Goal: Information Seeking & Learning: Get advice/opinions

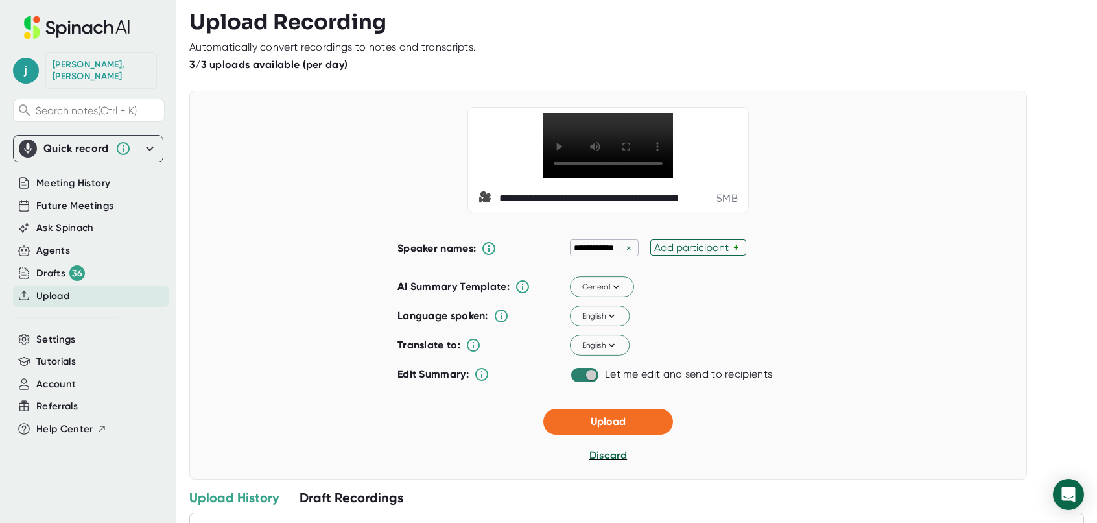
click at [581, 381] on input "checkbox" at bounding box center [591, 375] width 37 height 12
click at [579, 381] on input "checkbox" at bounding box center [578, 375] width 37 height 12
checkbox input "true"
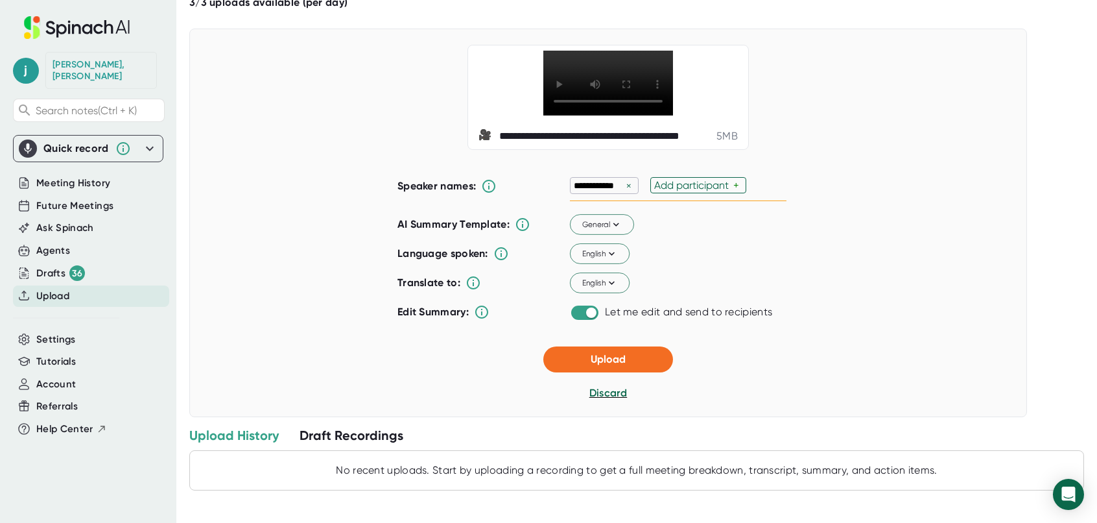
scroll to position [93, 0]
click at [602, 362] on span "Upload" at bounding box center [608, 359] width 35 height 12
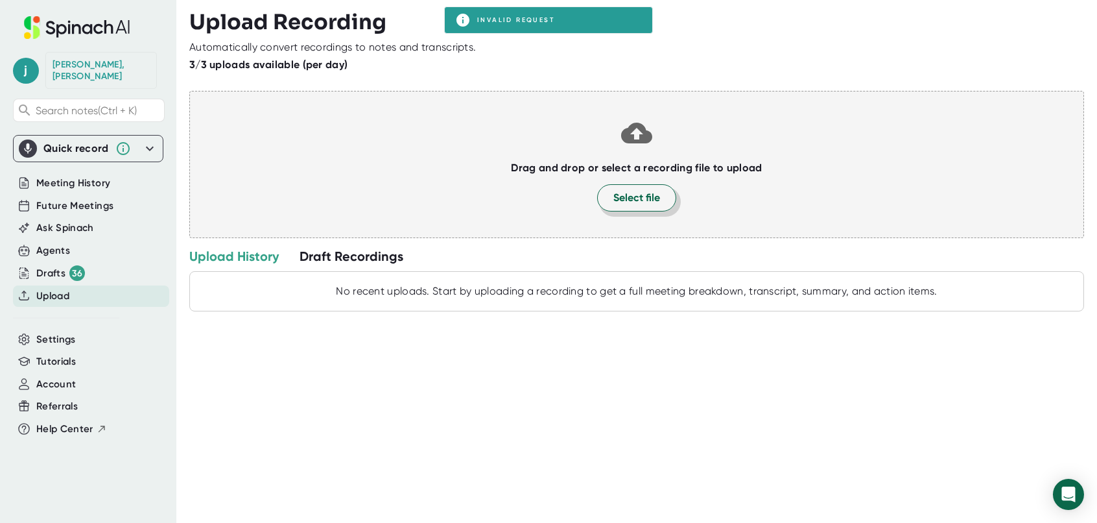
click at [616, 200] on span "Select file" at bounding box center [637, 198] width 47 height 16
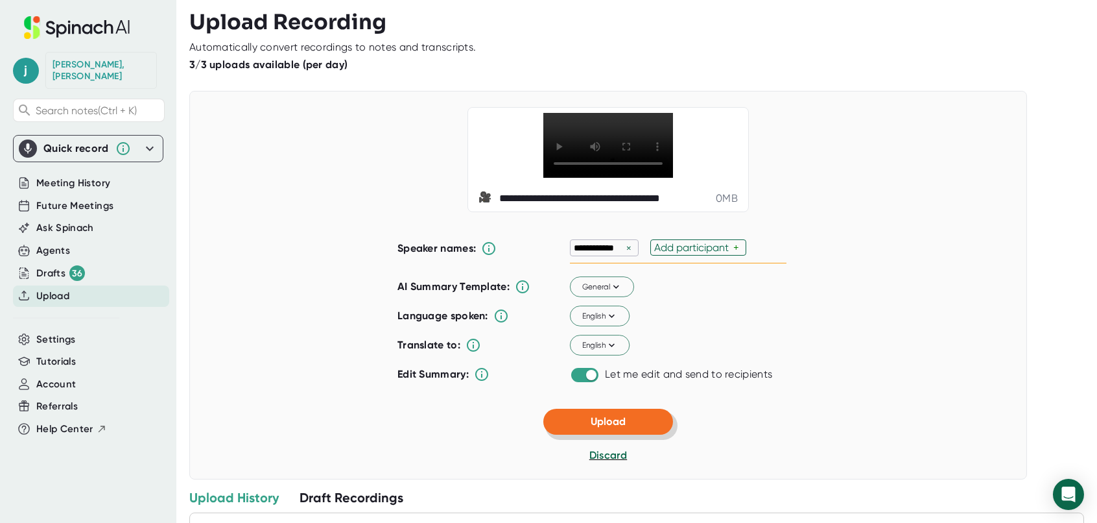
click at [595, 427] on span "Upload" at bounding box center [608, 421] width 35 height 12
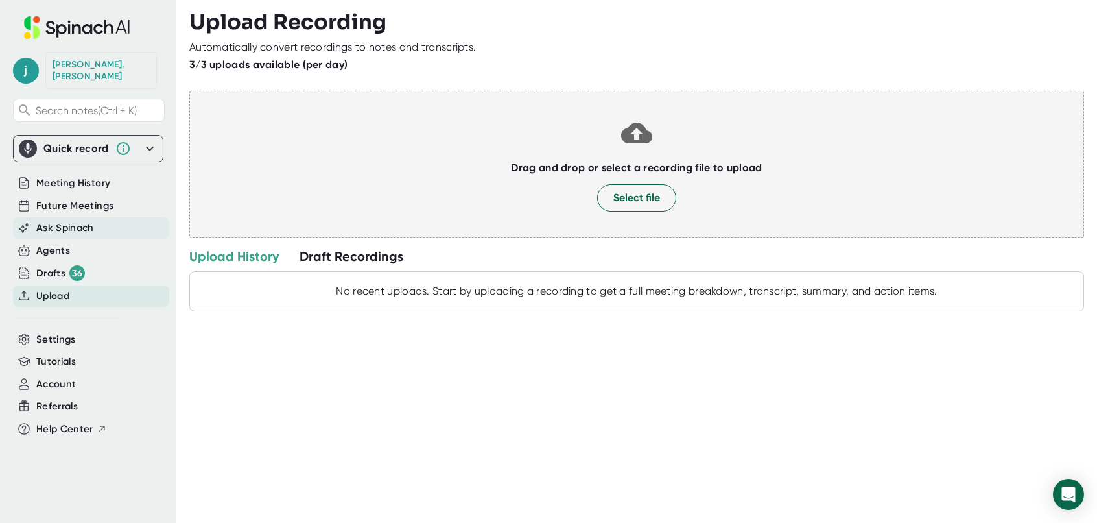
click at [75, 221] on span "Ask Spinach" at bounding box center [65, 228] width 58 height 15
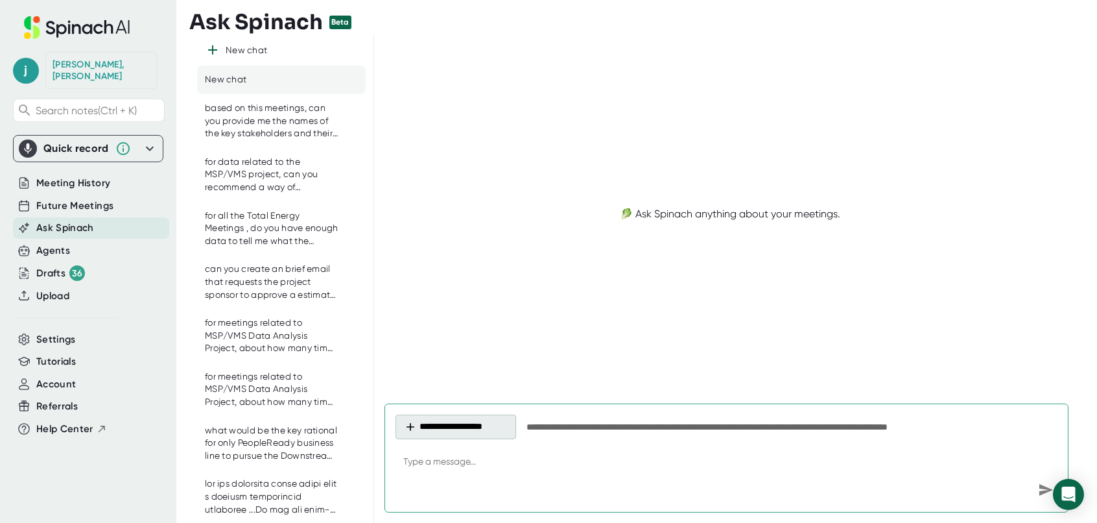
click at [486, 425] on button "**********" at bounding box center [456, 426] width 121 height 25
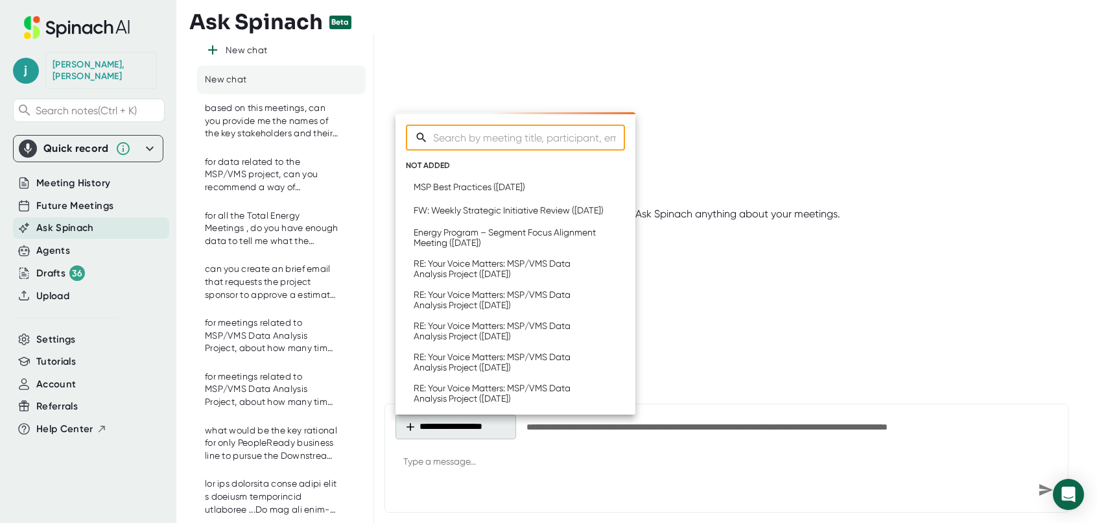
type textarea "x"
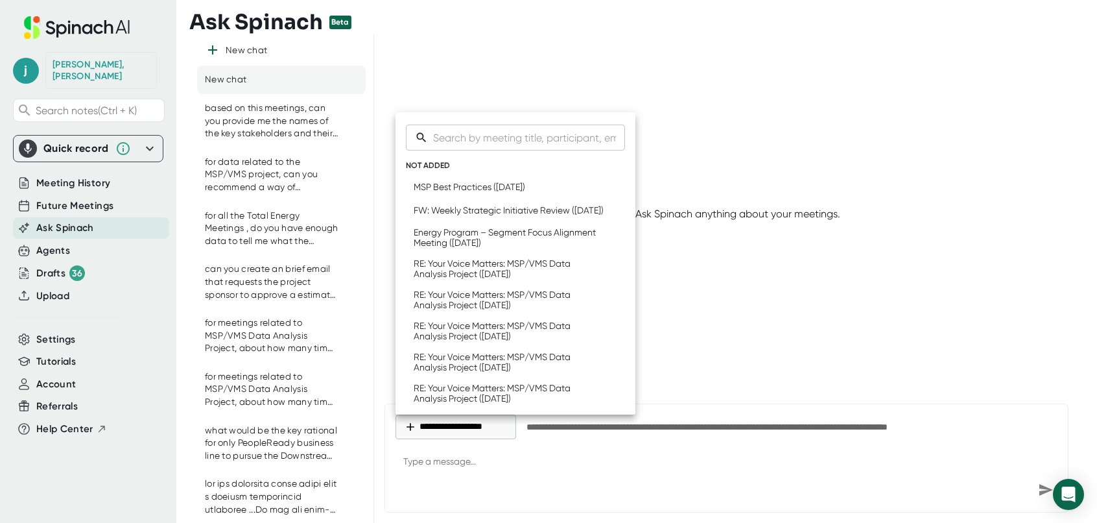
click at [689, 359] on div at bounding box center [548, 261] width 1097 height 523
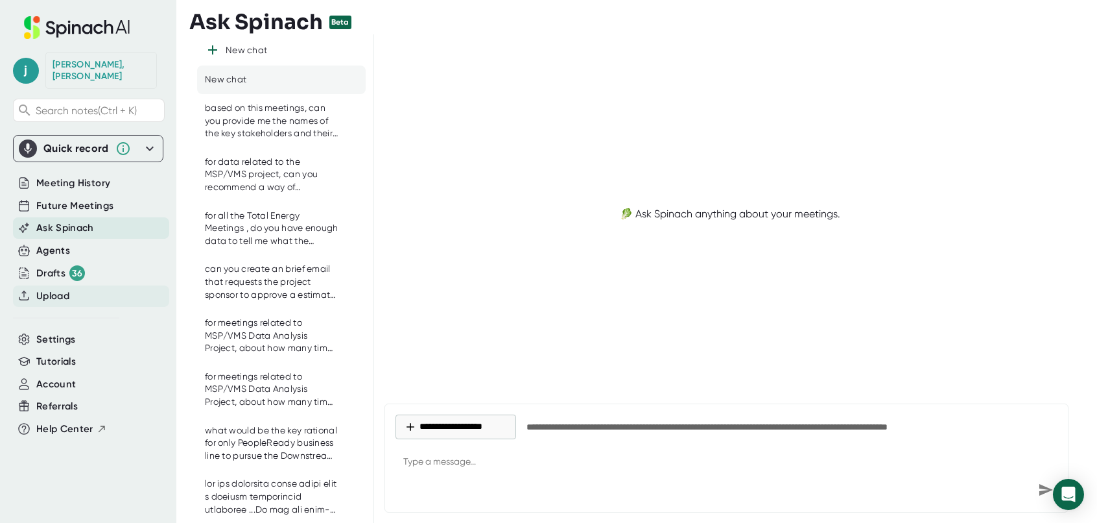
click at [55, 289] on span "Upload" at bounding box center [52, 296] width 33 height 15
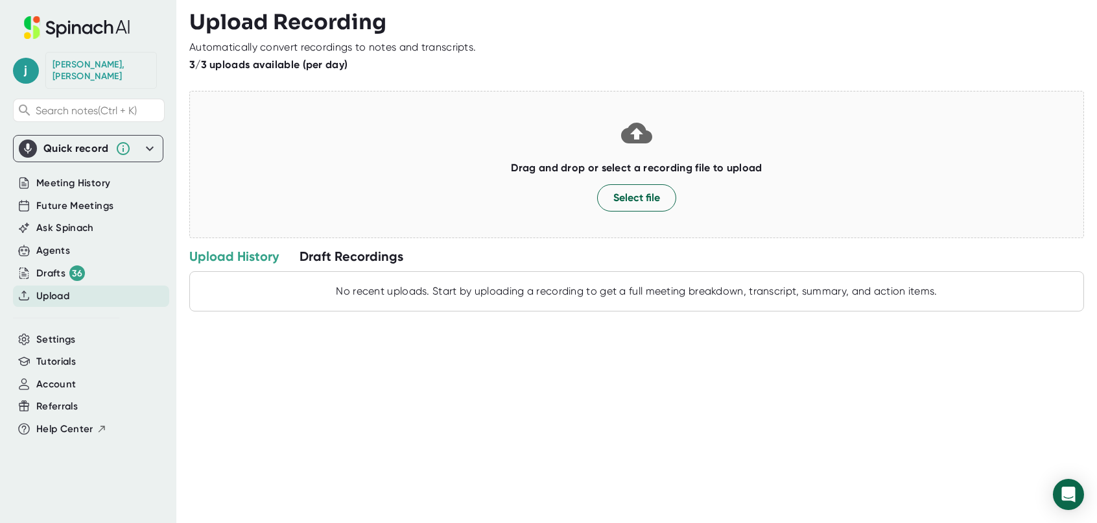
click at [346, 256] on div "Draft Recordings" at bounding box center [352, 256] width 104 height 17
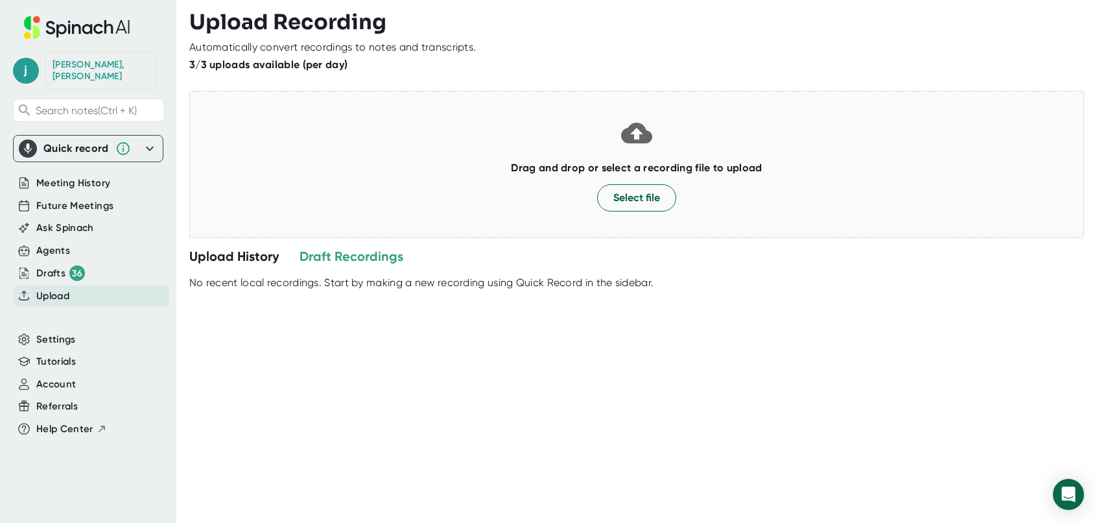
click at [353, 252] on div "Draft Recordings" at bounding box center [352, 256] width 104 height 17
click at [503, 283] on div "No recent local recordings. Start by making a new recording using Quick Record …" at bounding box center [636, 282] width 895 height 13
click at [152, 147] on icon at bounding box center [150, 149] width 8 height 5
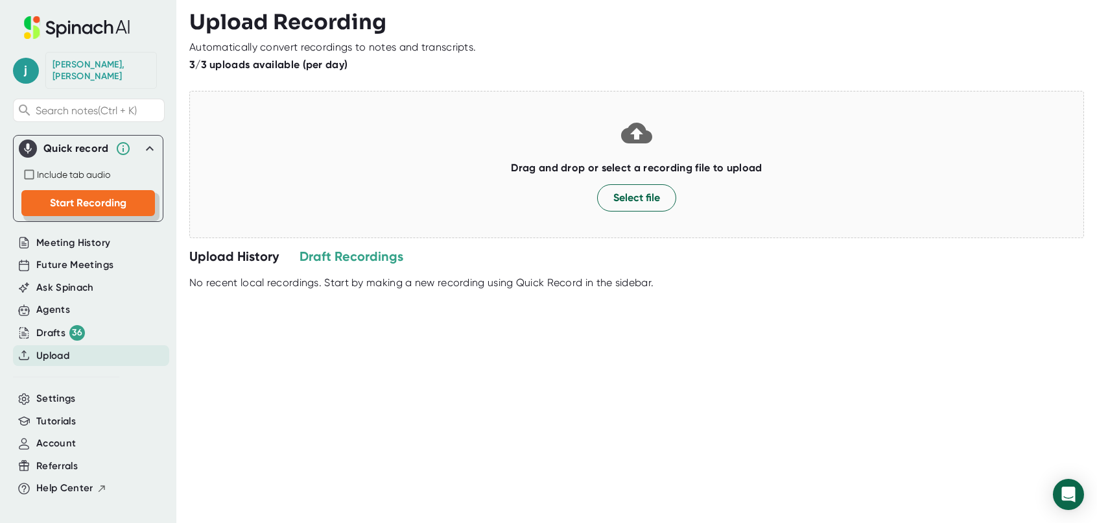
click at [87, 197] on span "Start Recording" at bounding box center [88, 203] width 77 height 12
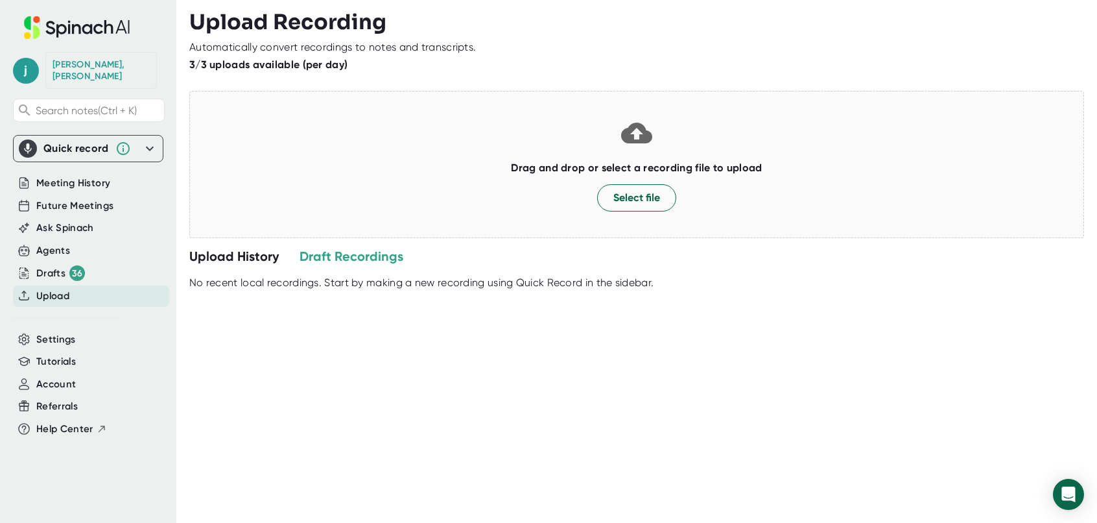
click at [75, 142] on div "Quick record" at bounding box center [76, 148] width 66 height 13
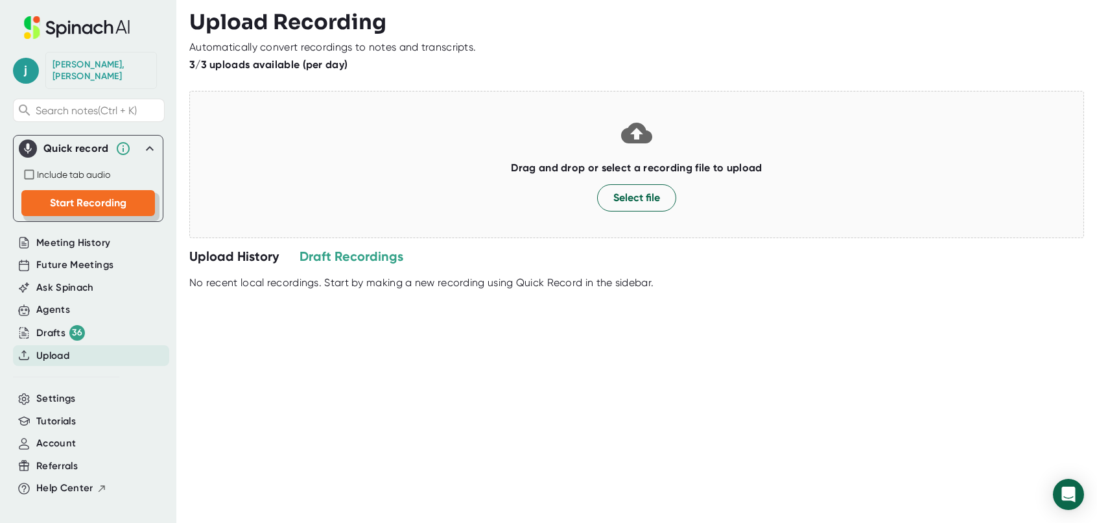
click at [60, 197] on span "Start Recording" at bounding box center [88, 203] width 77 height 12
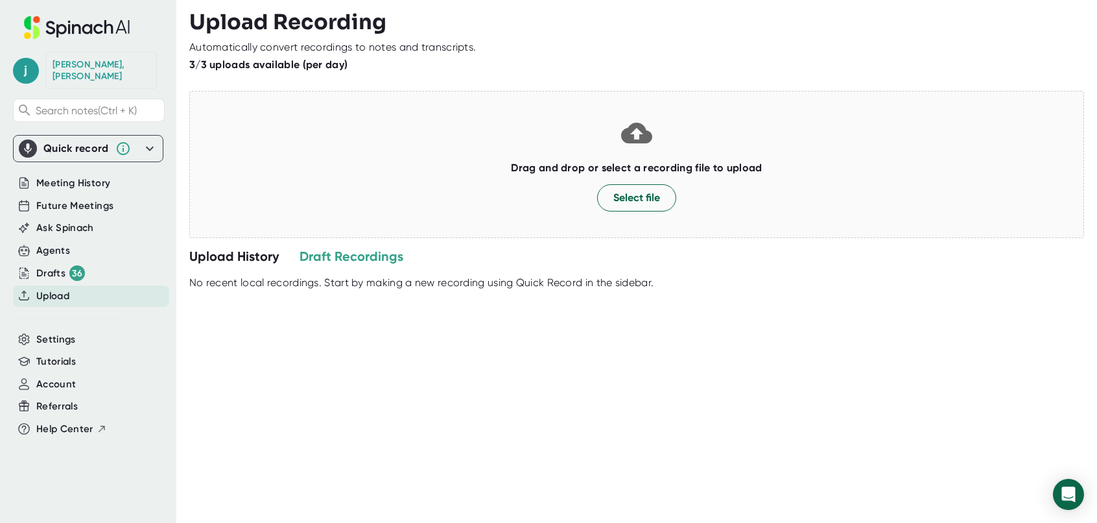
click at [63, 142] on div "Quick record" at bounding box center [76, 148] width 66 height 13
click at [89, 147] on icon "button" at bounding box center [90, 150] width 7 height 7
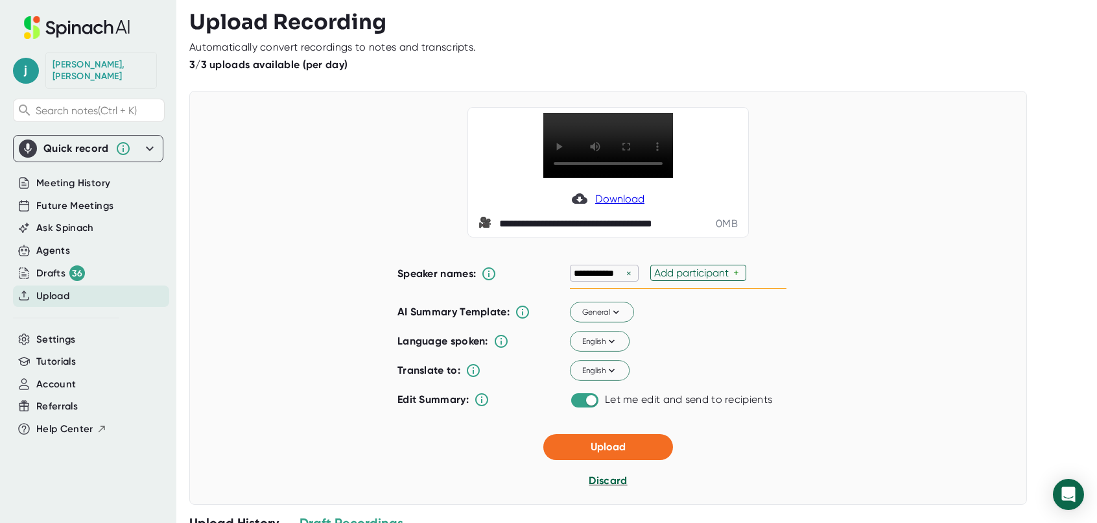
click at [595, 486] on span "Discard" at bounding box center [608, 480] width 38 height 12
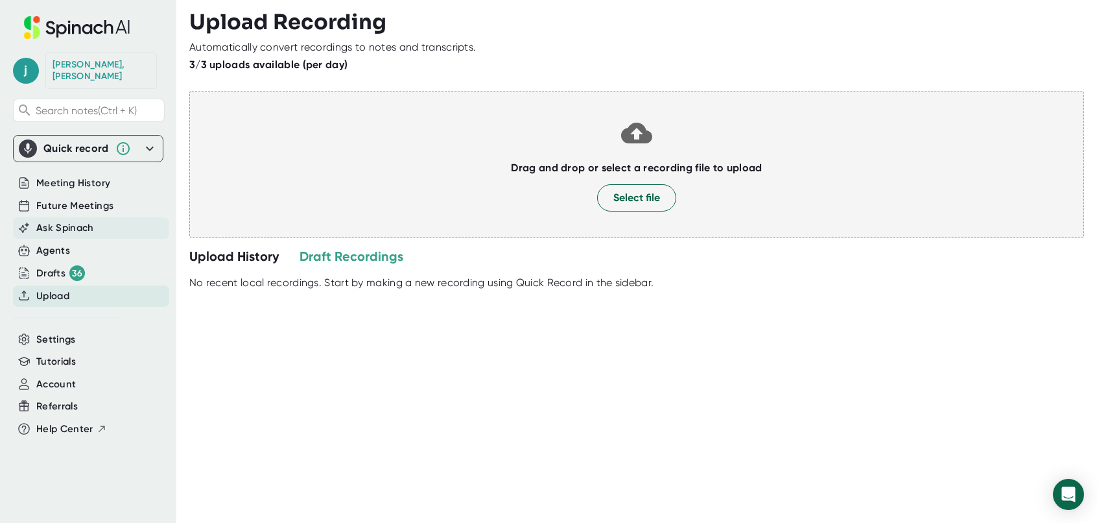
click at [73, 221] on span "Ask Spinach" at bounding box center [65, 228] width 58 height 15
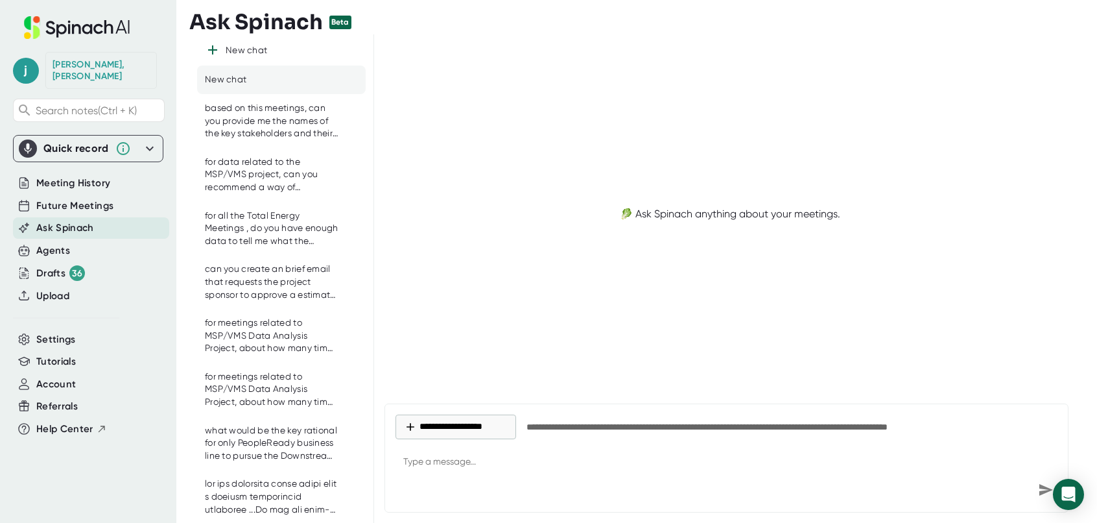
type textarea "x"
click at [465, 462] on textarea at bounding box center [727, 462] width 662 height 31
type textarea "c"
type textarea "x"
type textarea "ca"
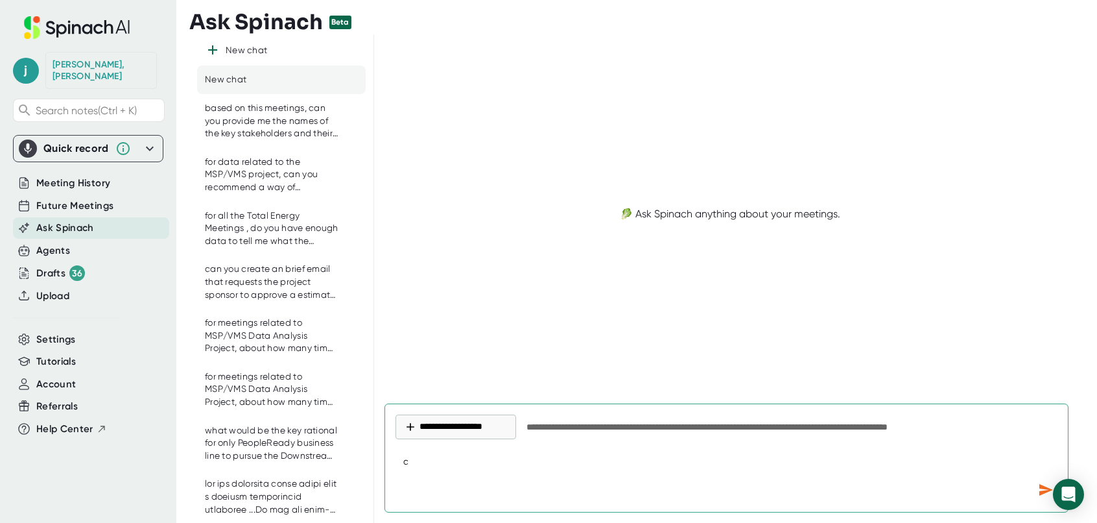
type textarea "x"
type textarea "can"
type textarea "x"
type textarea "can"
type textarea "x"
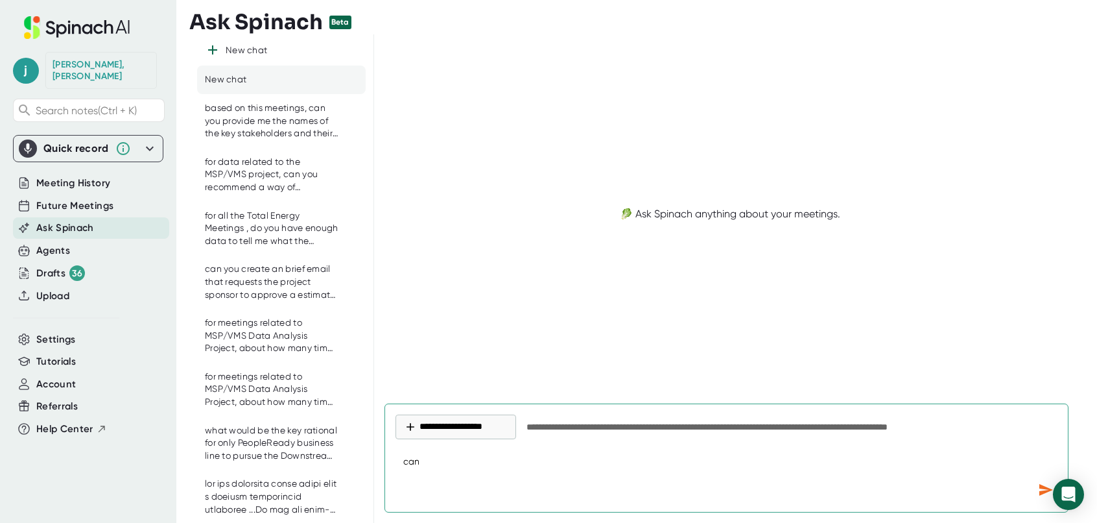
type textarea "can"
type textarea "x"
type textarea "ca"
type textarea "x"
type textarea "c"
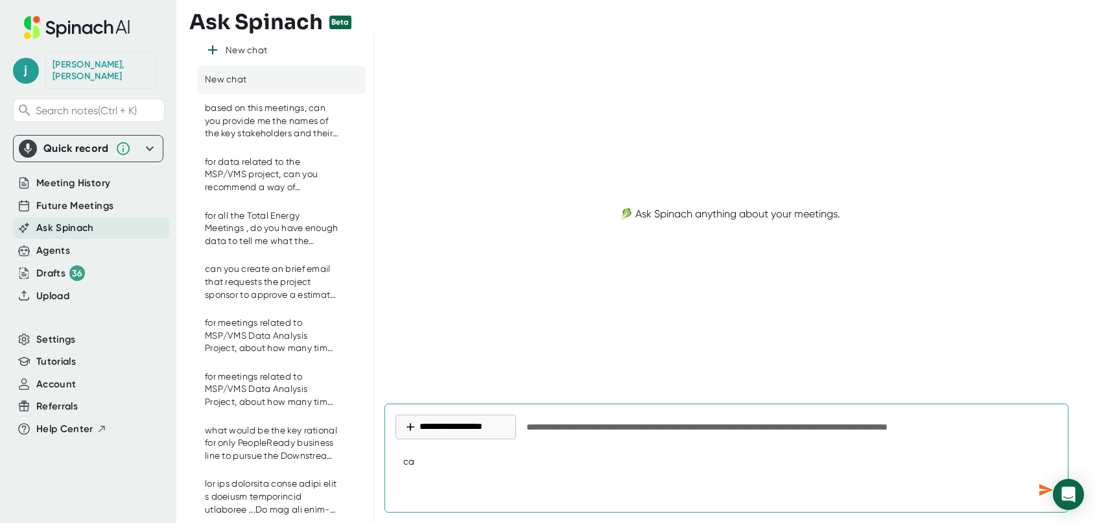
type textarea "x"
click at [462, 430] on button "**********" at bounding box center [456, 426] width 121 height 25
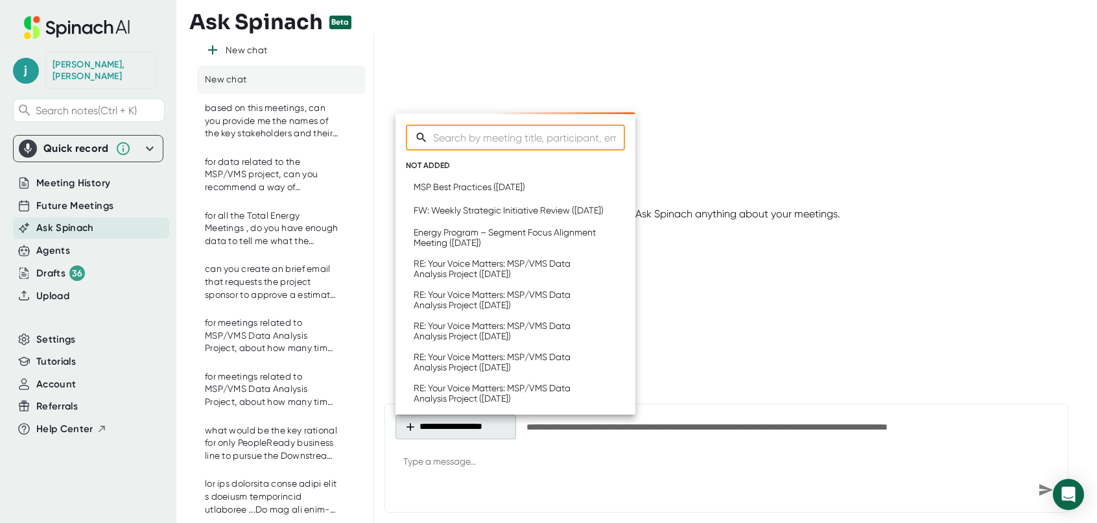
type textarea "x"
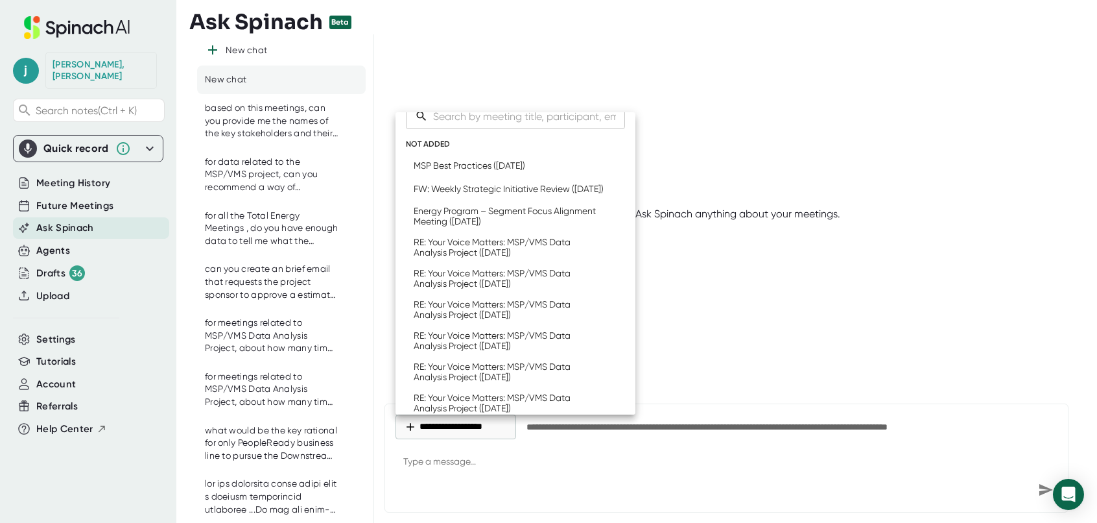
scroll to position [25, 0]
click at [62, 169] on div at bounding box center [548, 261] width 1097 height 523
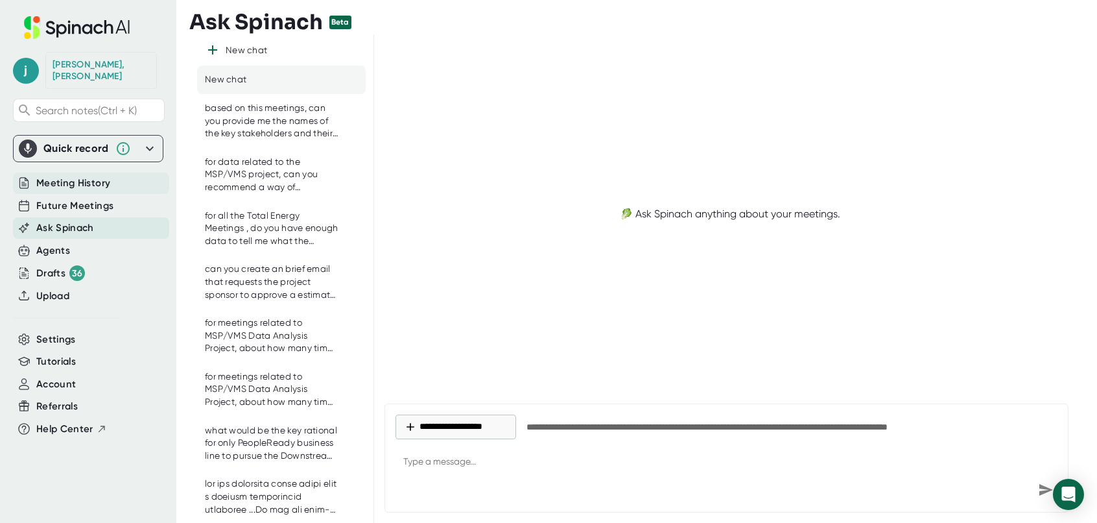
click at [62, 176] on span "Meeting History" at bounding box center [73, 183] width 74 height 15
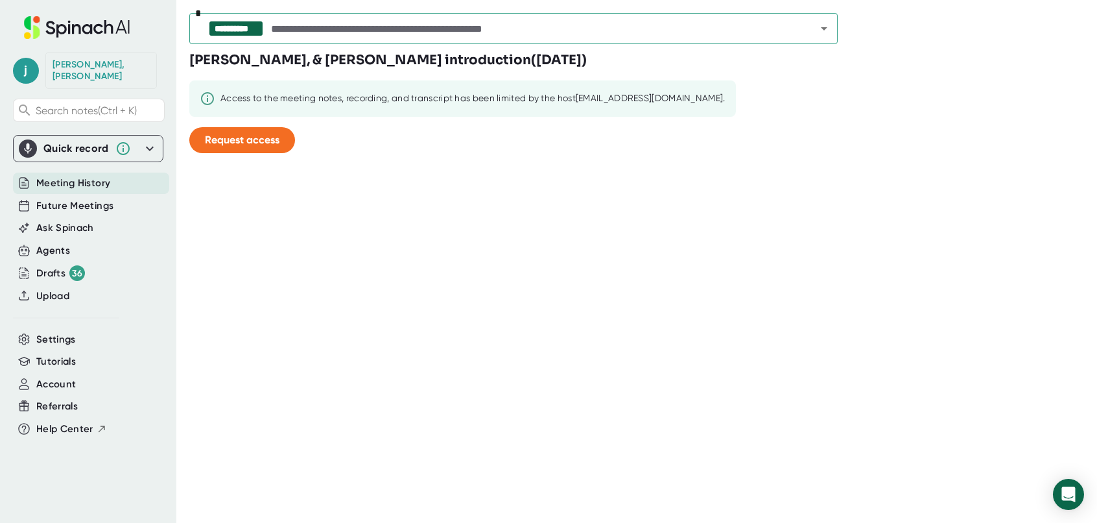
click at [91, 176] on span "Meeting History" at bounding box center [73, 183] width 74 height 15
click at [814, 33] on div at bounding box center [815, 28] width 34 height 18
click at [828, 30] on icon "Open" at bounding box center [825, 29] width 16 height 16
click at [56, 221] on span "Ask Spinach" at bounding box center [65, 228] width 58 height 15
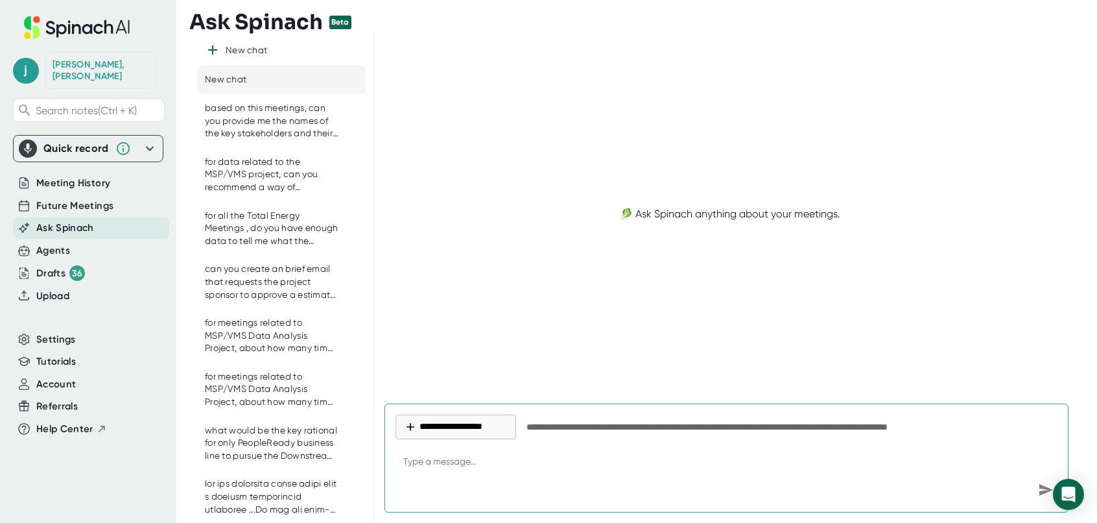
click at [450, 461] on textarea at bounding box center [727, 462] width 662 height 31
click at [462, 456] on textarea at bounding box center [727, 462] width 662 height 31
type textarea "f"
type textarea "x"
type textarea "fo"
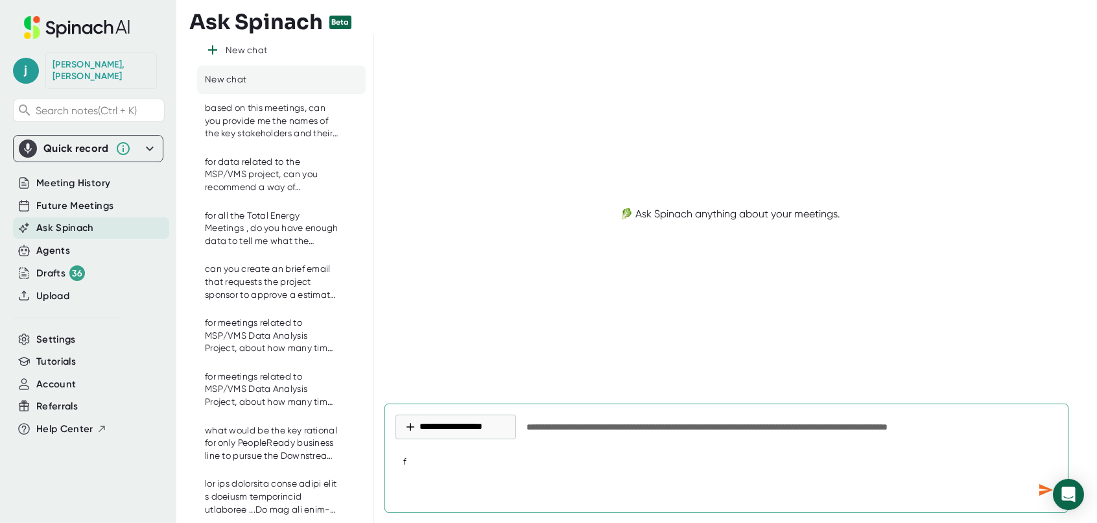
type textarea "x"
type textarea "for"
type textarea "x"
type textarea "for"
type textarea "x"
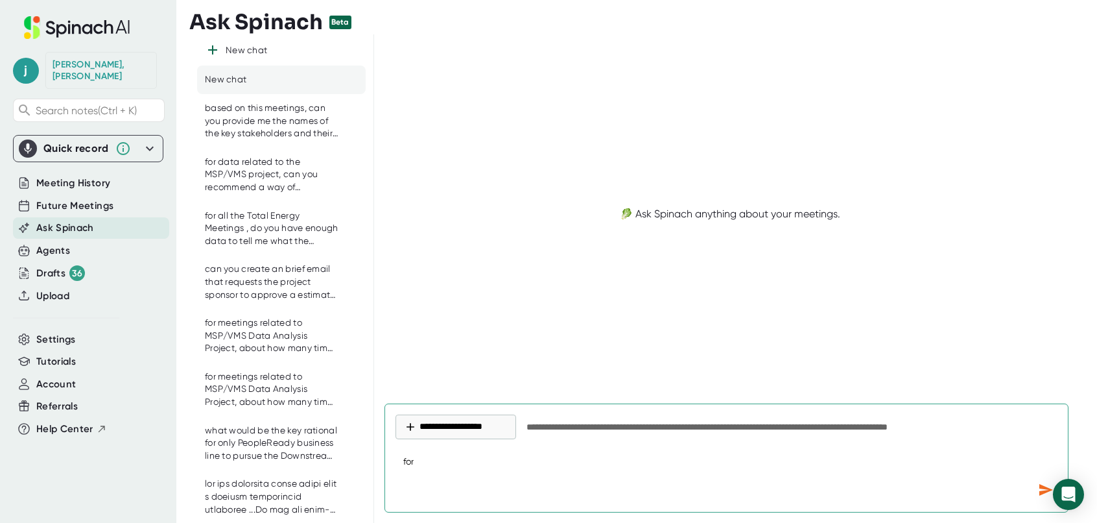
type textarea "for t"
type textarea "x"
type textarea "for th"
type textarea "x"
type textarea "for the"
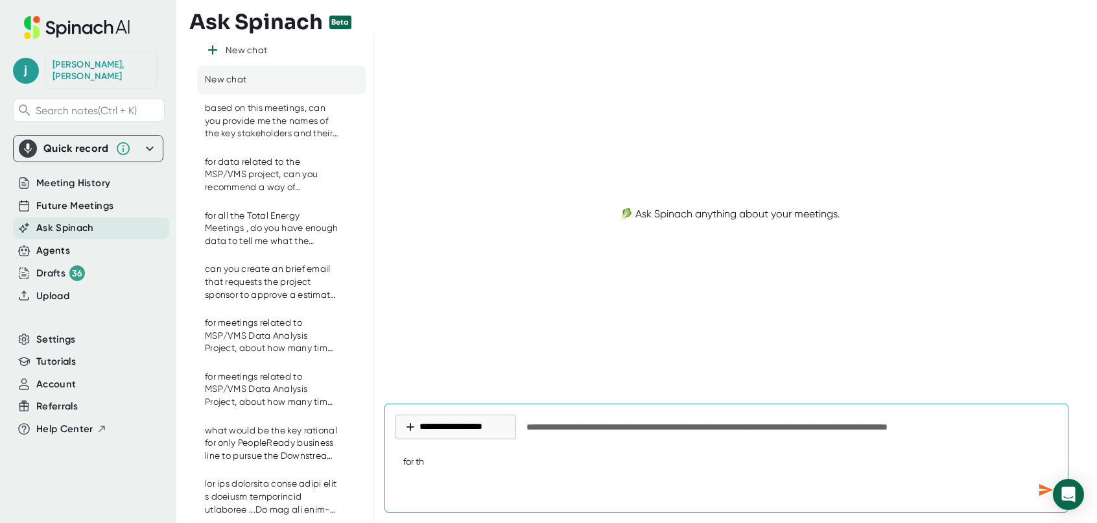
type textarea "x"
type textarea "for the"
type textarea "x"
type textarea "for the B"
type textarea "x"
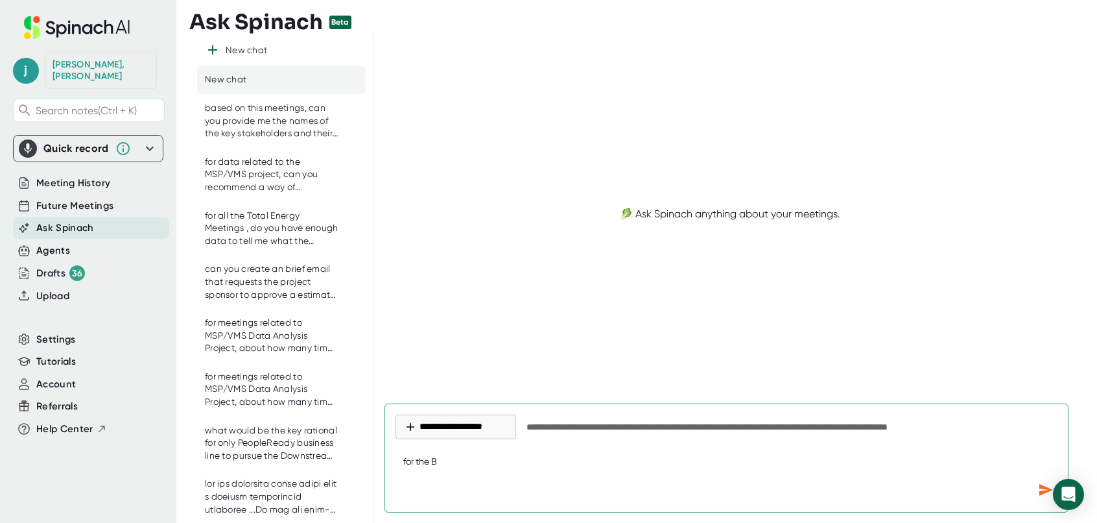
type textarea "for the Bi"
type textarea "x"
type textarea "for the Bil"
type textarea "x"
type textarea "for the Bill"
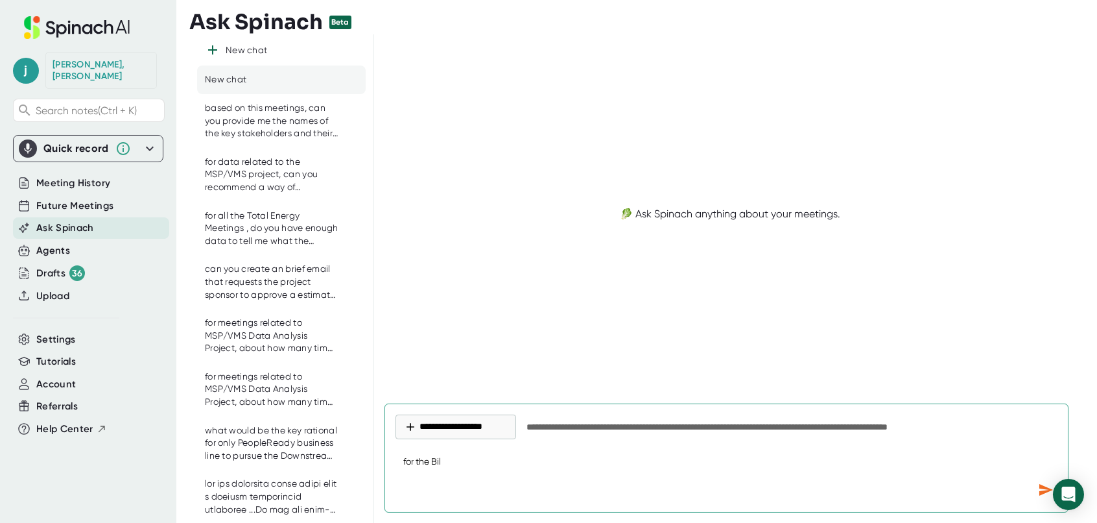
type textarea "x"
type textarea "for the Bill"
type textarea "x"
type textarea "for the [PERSON_NAME]"
type textarea "x"
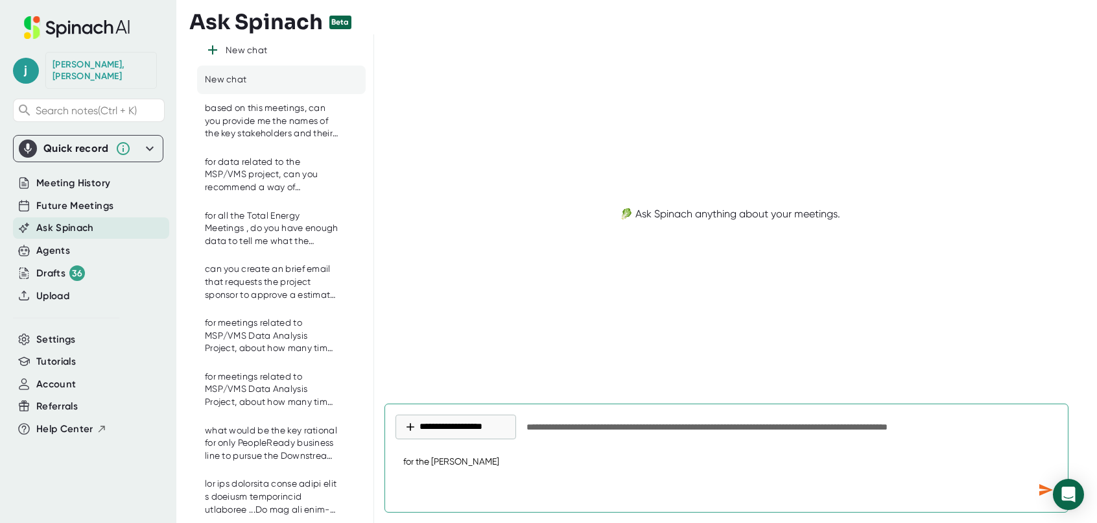
type textarea "for the [PERSON_NAME] [PERSON_NAME]"
type textarea "x"
type textarea "for the Bill Rat"
type textarea "x"
type textarea "for the Bill Rate"
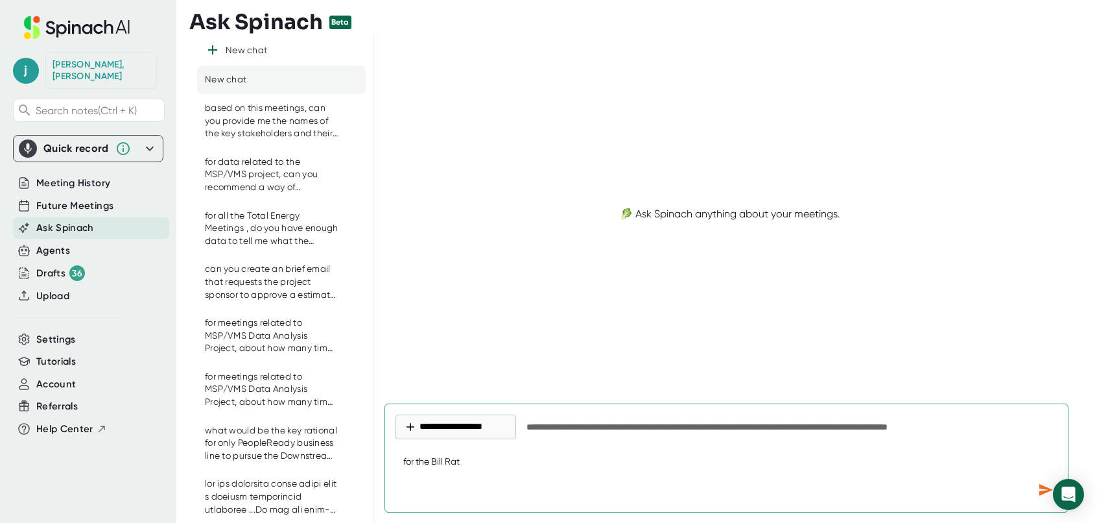
type textarea "x"
type textarea "for the Bill Rate"
type textarea "x"
type textarea "for the Bill Rate m"
type textarea "x"
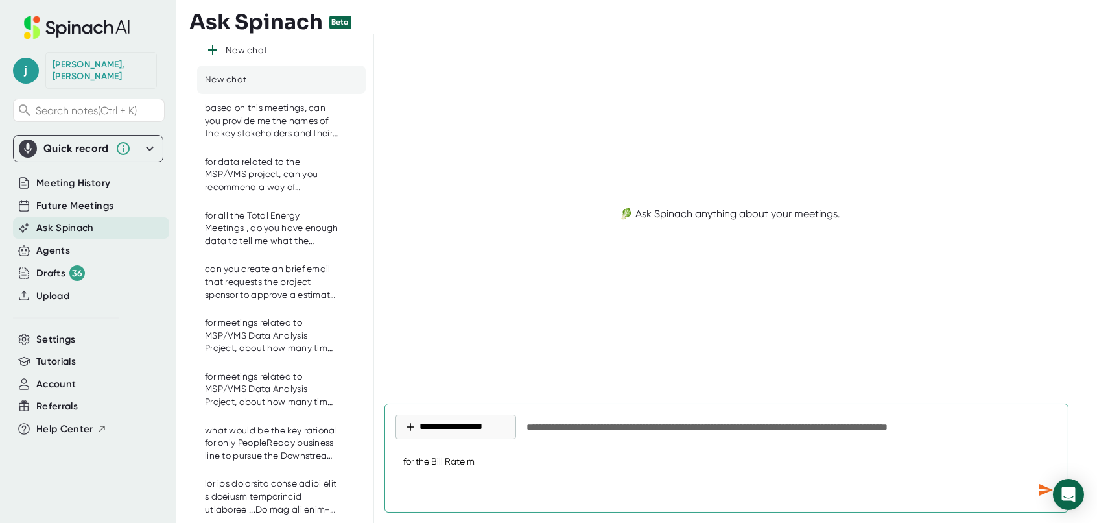
type textarea "for the Bill Rate me"
type textarea "x"
type textarea "for the Bill Rate mee"
type textarea "x"
type textarea "for the Bill Rate meet"
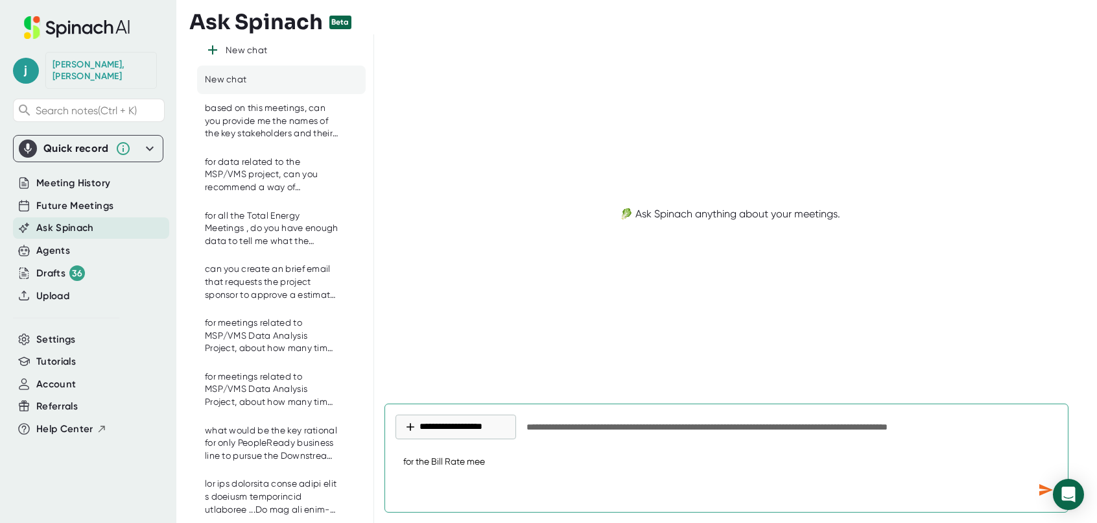
type textarea "x"
type textarea "for the Bill Rate meeti"
type textarea "x"
type textarea "for the Bill Rate meetin"
type textarea "x"
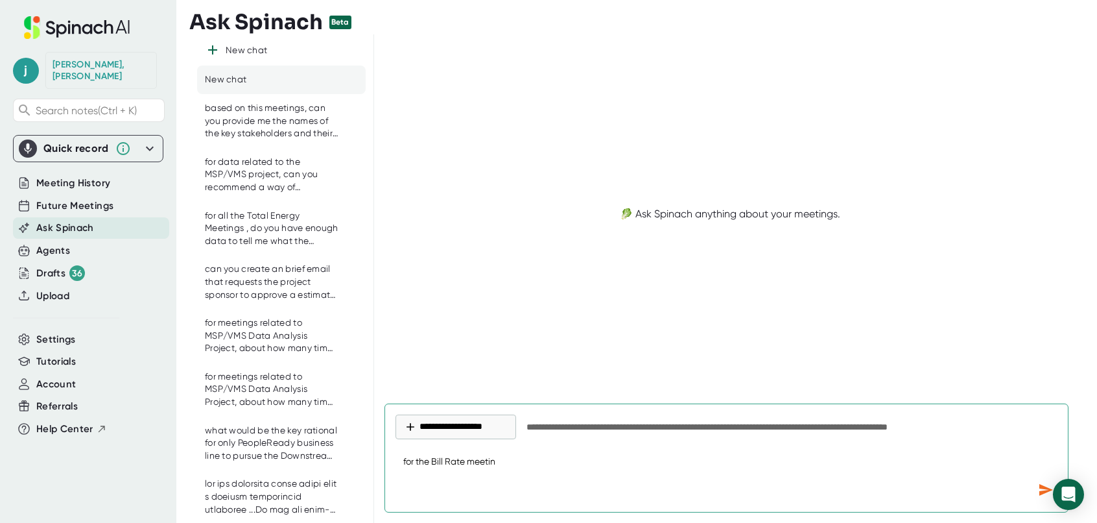
type textarea "for the Bill Rate meeting"
type textarea "x"
type textarea "for the Bill Rate meeting,"
type textarea "x"
type textarea "for the Bill Rate meeting,"
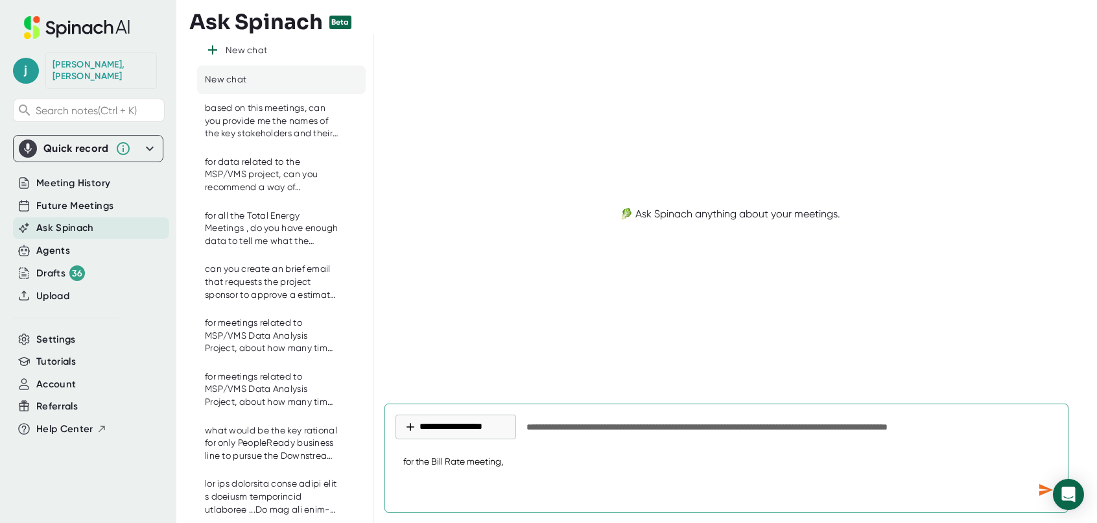
type textarea "x"
type textarea "for the Bill Rate meeting, c"
type textarea "x"
type textarea "for the Bill Rate meeting, ca"
type textarea "x"
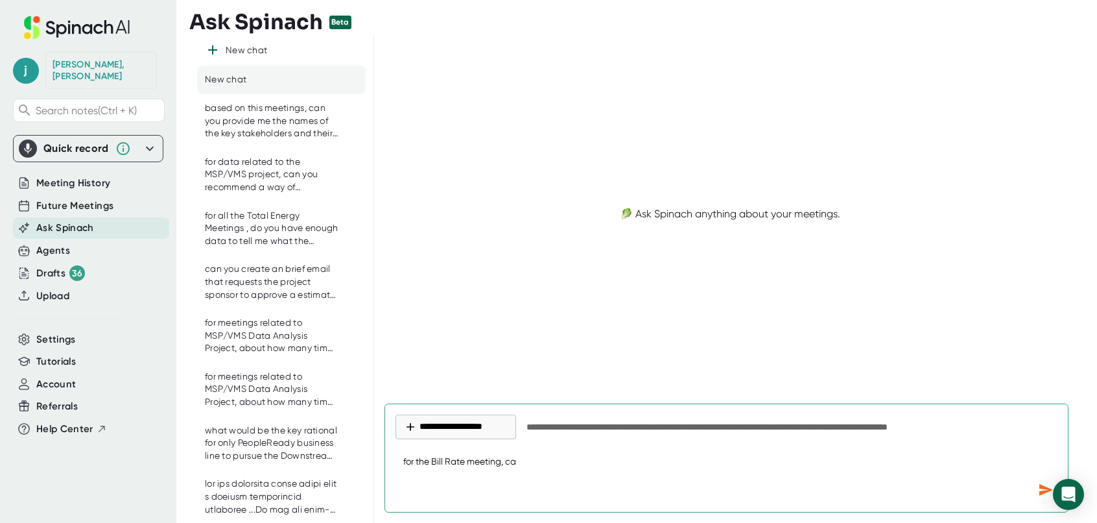
type textarea "for the Bill Rate meeting, can"
type textarea "x"
type textarea "for the Bill Rate meeting, can"
type textarea "x"
type textarea "for the Bill Rate meeting, can y"
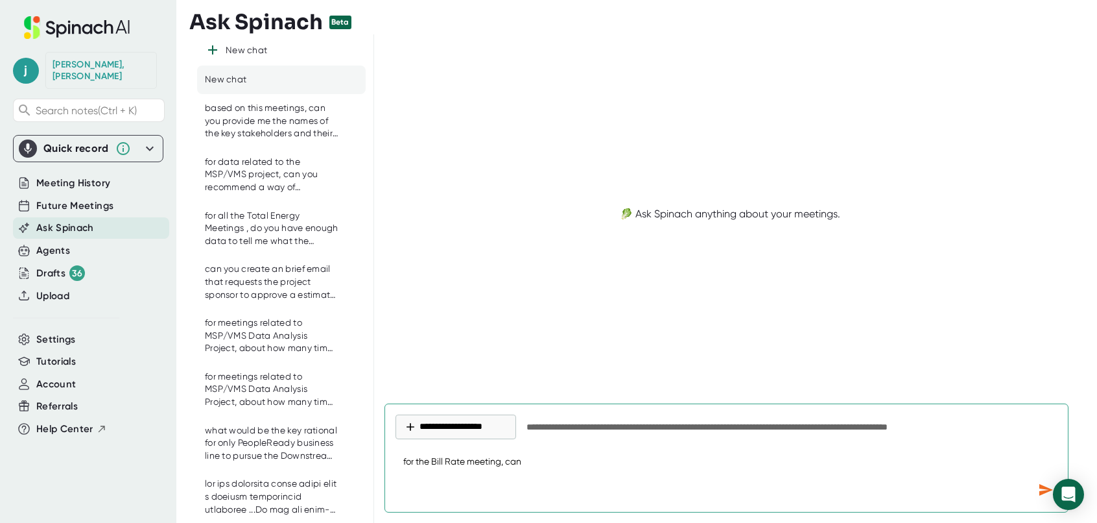
type textarea "x"
type textarea "for the Bill Rate meeting, can yo"
type textarea "x"
type textarea "for the Bill Rate meeting, can you"
type textarea "x"
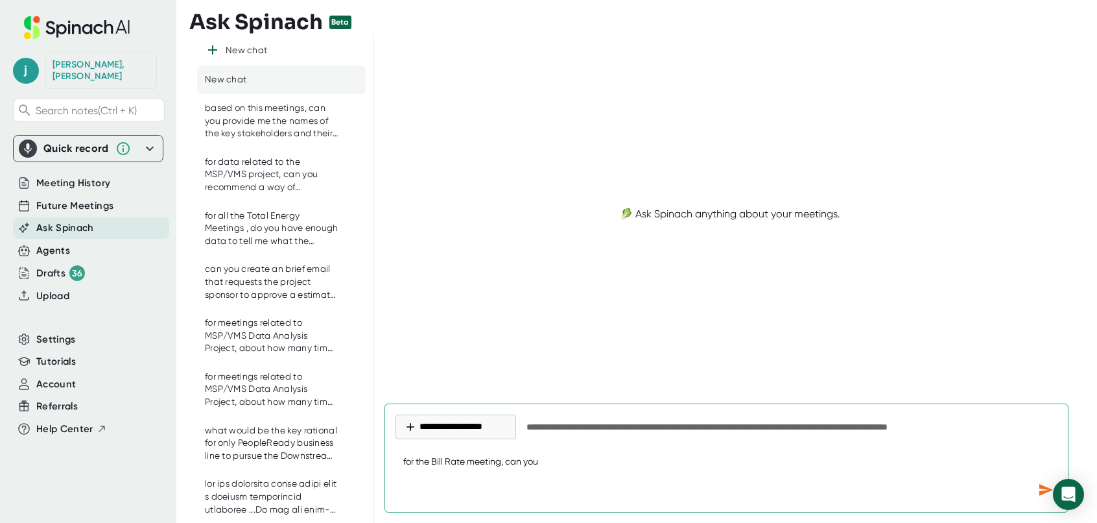
type textarea "for the Bill Rate meeting, can you"
type textarea "x"
type textarea "for the Bill Rate meeting, can you"
type textarea "x"
type textarea "for the Bill Rate meeting, can yo"
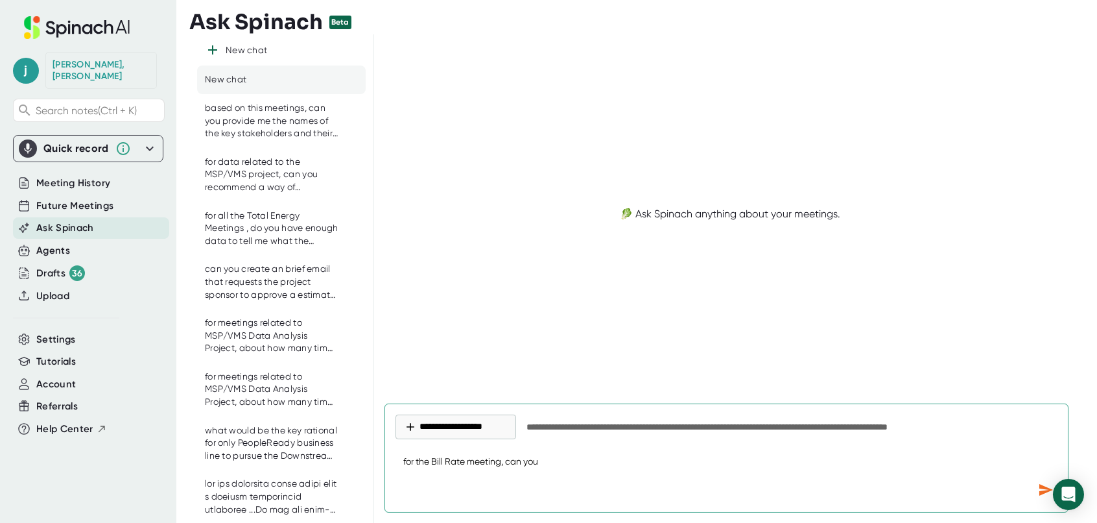
type textarea "x"
type textarea "for the Bill Rate meeting, can y"
type textarea "x"
type textarea "for the Bill Rate meeting, can"
type textarea "x"
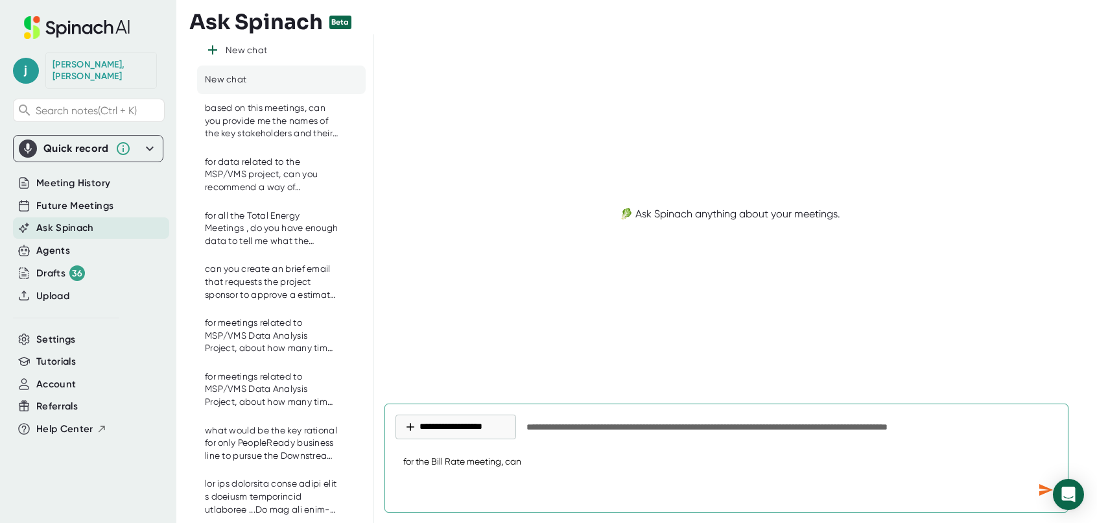
type textarea "for the Bill Rate meeting, can"
type textarea "x"
type textarea "for the Bill Rate meeting, ca"
type textarea "x"
type textarea "for the Bill Rate meeting, c"
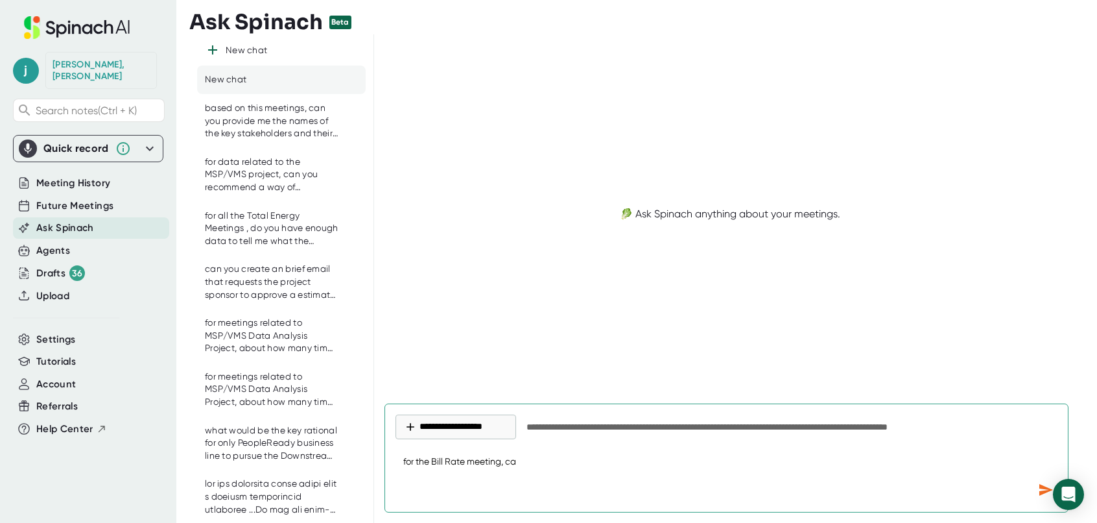
type textarea "x"
type textarea "for the Bill Rate meeting,"
type textarea "x"
type textarea "for the Bill Rate meeting, t"
type textarea "x"
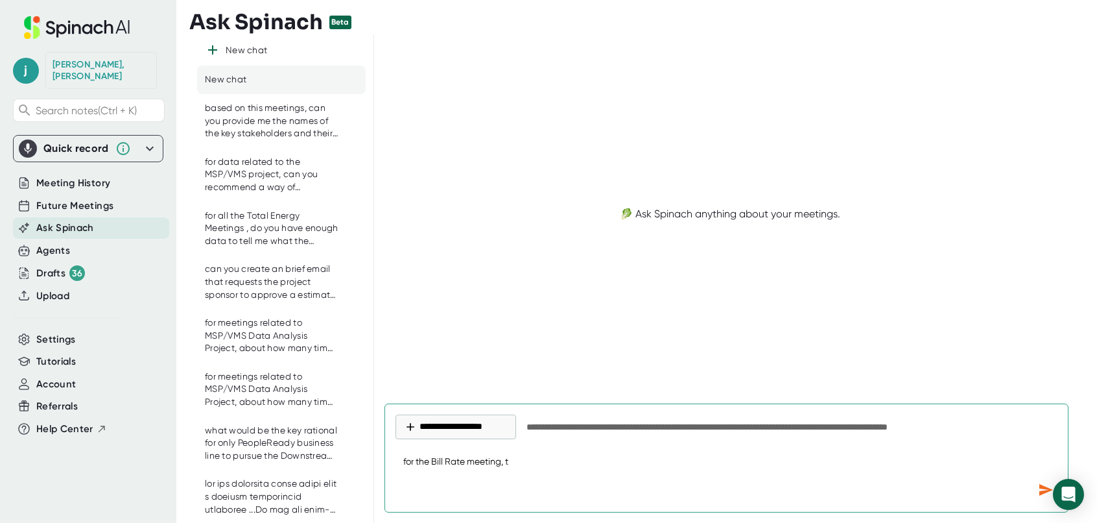
type textarea "for the Bill Rate meeting, th"
type textarea "x"
type textarea "for the Bill Rate meeting, the"
type textarea "x"
type textarea "for the Bill Rate meeting, thes"
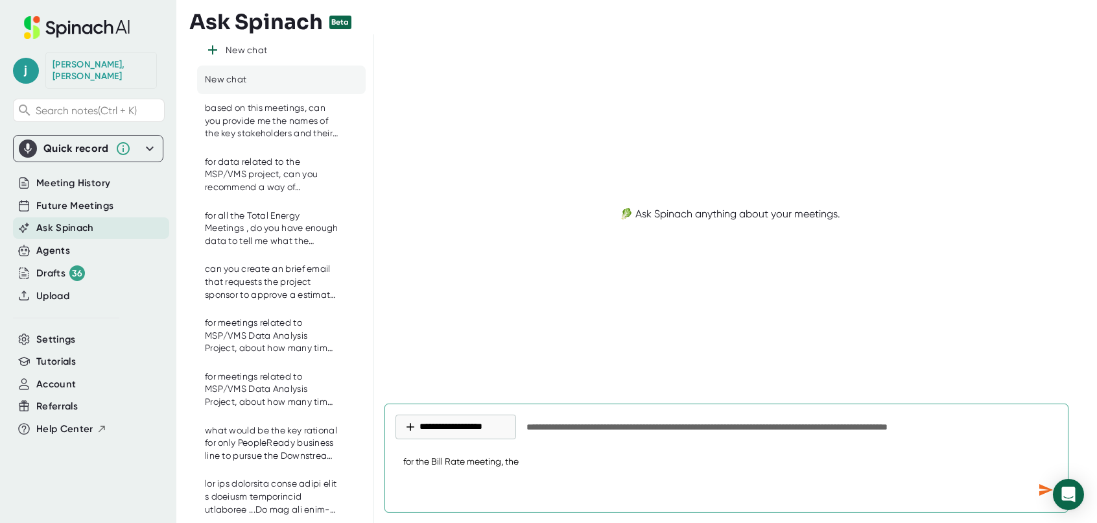
type textarea "x"
type textarea "for the Bill Rate meeting, these"
type textarea "x"
type textarea "for the Bill Rate meeting, these"
type textarea "x"
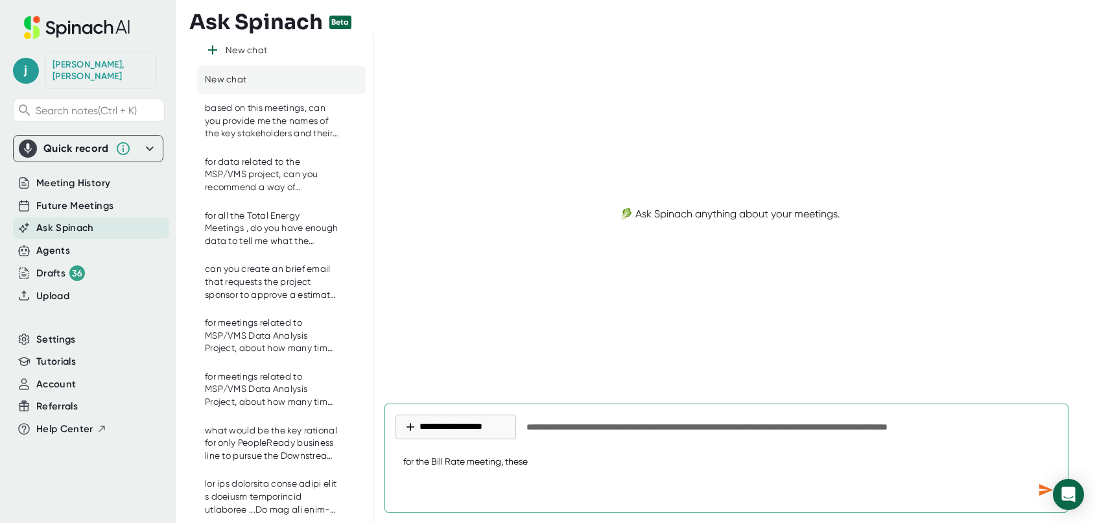
type textarea "for the Bill Rate meeting, these w"
type textarea "x"
type textarea "for the Bill Rate meeting, these we"
type textarea "x"
type textarea "for the Bill Rate meeting, these wer"
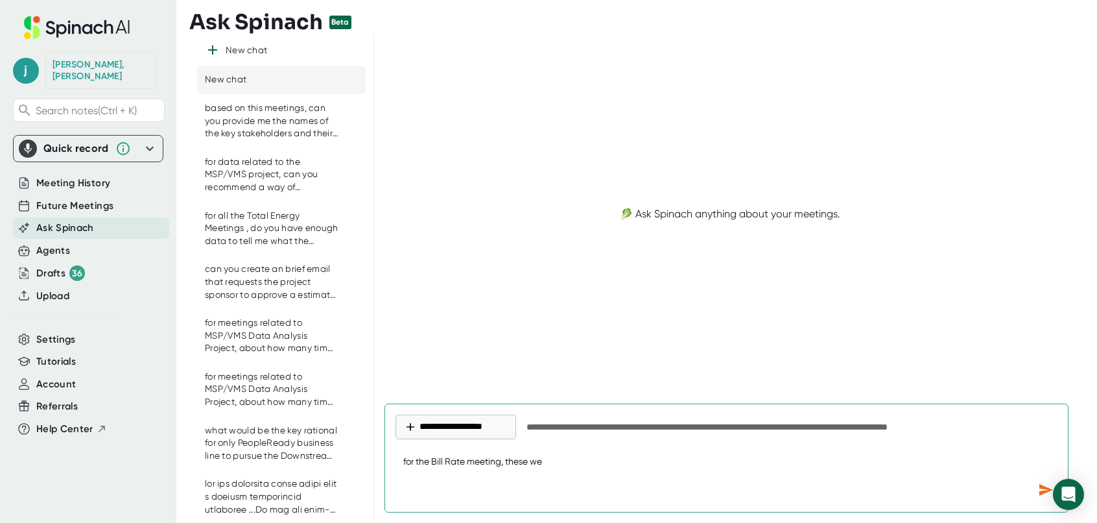
type textarea "x"
type textarea "for the Bill Rate meeting, these were"
type textarea "x"
type textarea "for the Bill Rate meeting, these were"
type textarea "x"
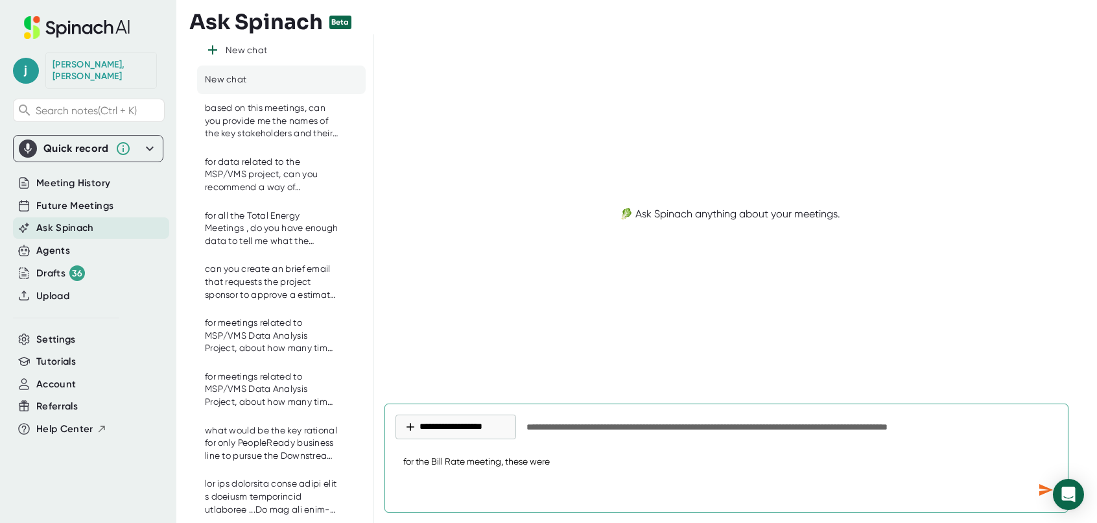
type textarea "for the Bill Rate meeting, these were n"
type textarea "x"
type textarea "for the Bill Rate meeting, these were no"
type textarea "x"
type textarea "for the Bill Rate meeting, these were not"
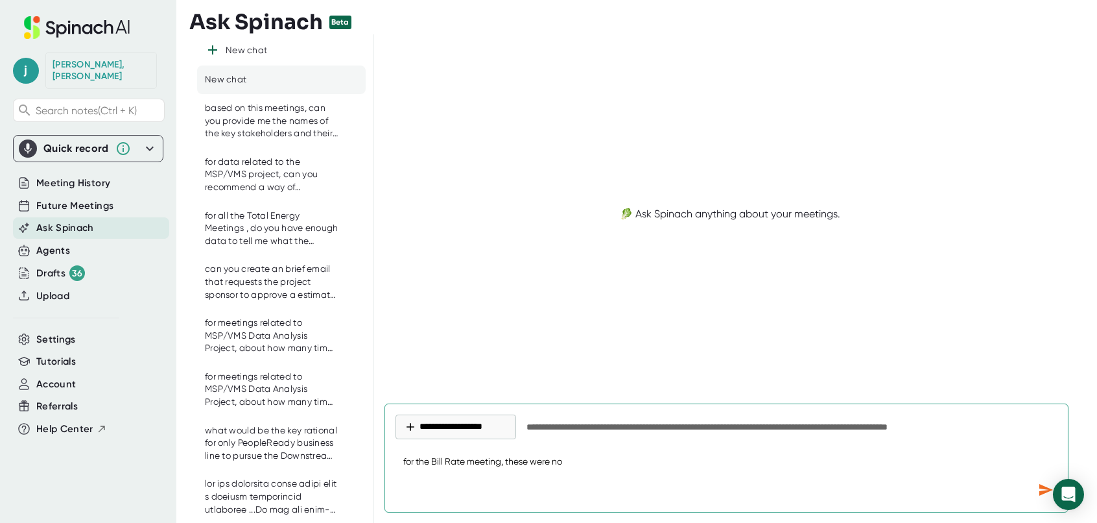
type textarea "x"
type textarea "for the Bill Rate meeting, these were note"
type textarea "x"
type textarea "for the Bill Rate meeting, these were notes"
type textarea "x"
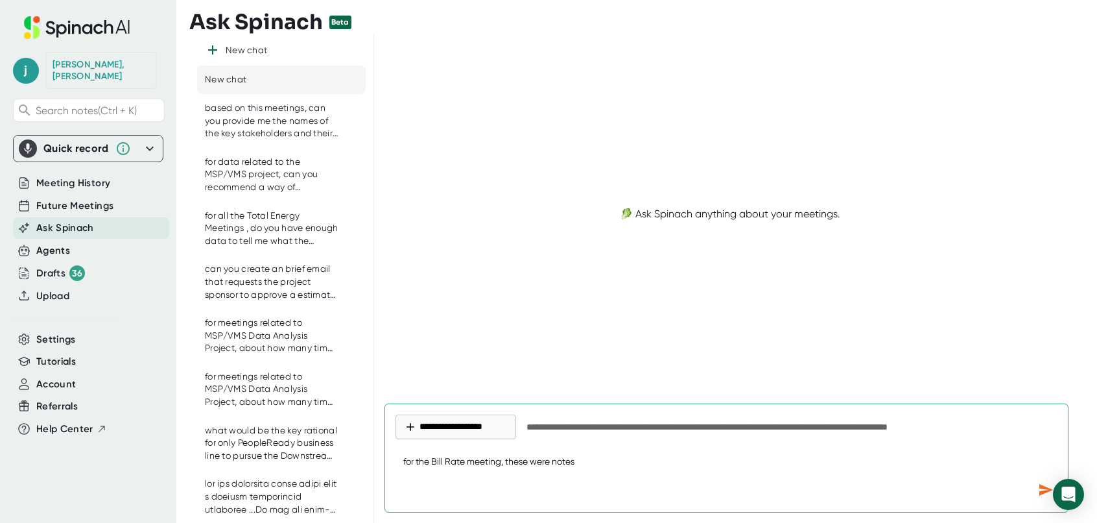
type textarea "for the Bill Rate meeting, these were notes"
type textarea "x"
type textarea "for the Bill Rate meeting, these were notes i"
type textarea "x"
type textarea "for the Bill Rate meeting, these were notes i"
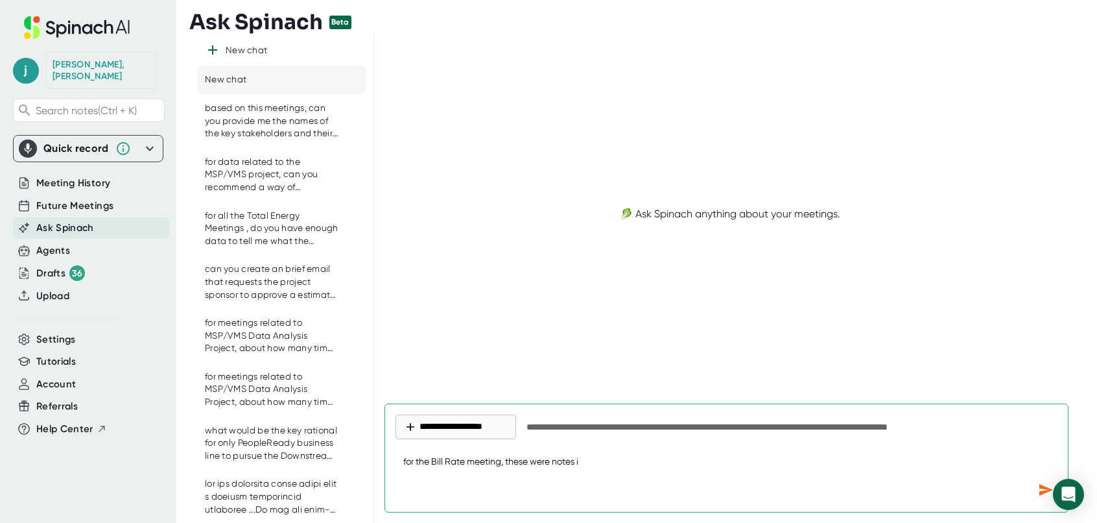
type textarea "x"
type textarea "for the Bill Rate meeting, these were notes i c"
type textarea "x"
type textarea "for the Bill Rate meeting, these were notes i ca"
type textarea "x"
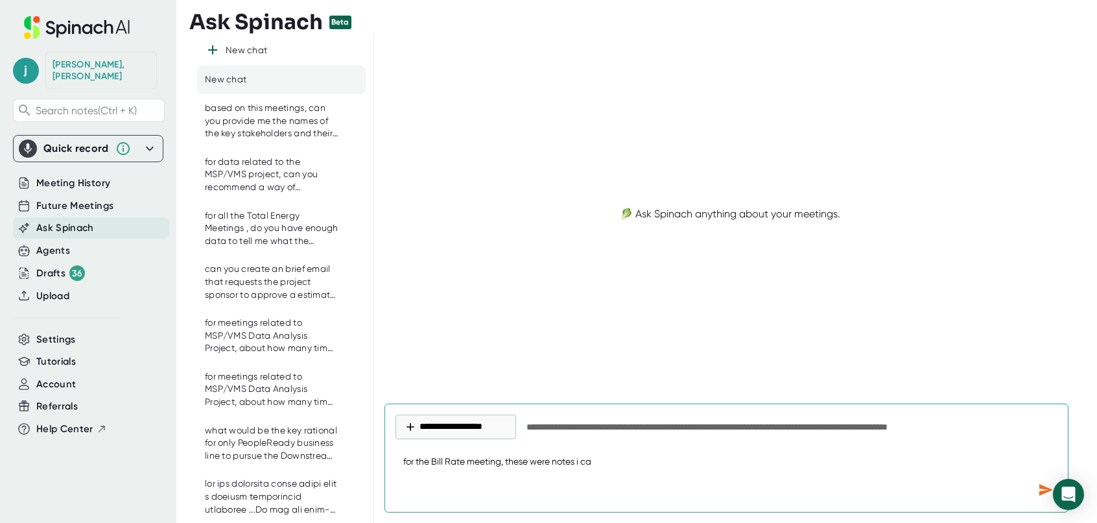
type textarea "for the Bill Rate meeting, these were notes i cap"
type textarea "x"
type textarea "for the Bill Rate meeting, these were notes i capt"
type textarea "x"
type textarea "for the Bill Rate meeting, these were notes i captu"
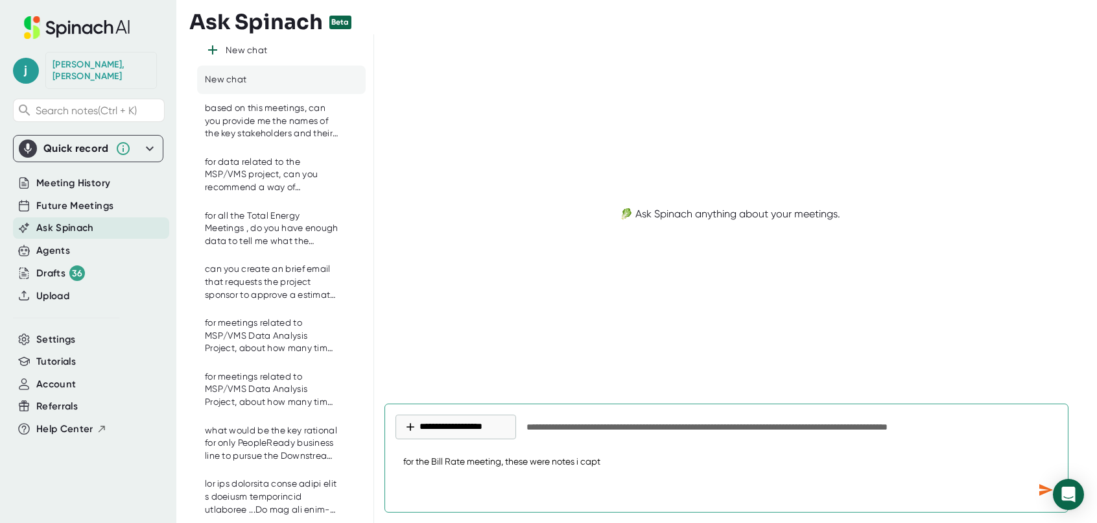
type textarea "x"
type textarea "for the Bill Rate meeting, these were notes i captur"
type textarea "x"
type textarea "for the Bill Rate meeting, these were notes i capture"
type textarea "x"
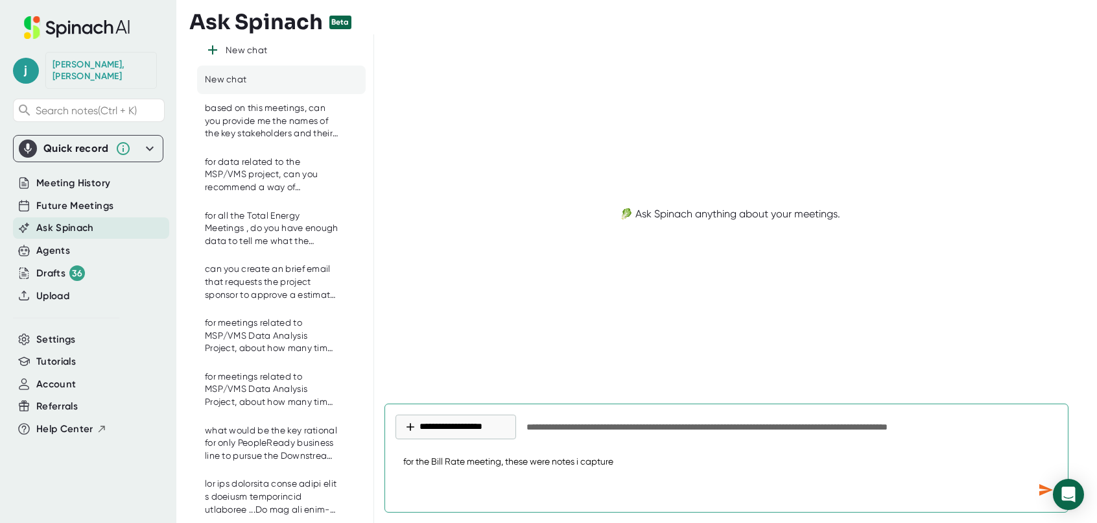
type textarea "for the Bill Rate meeting, these were notes i captured"
type textarea "x"
type textarea "for the Bill Rate meeting, these were notes i captured."
type textarea "x"
type textarea "for the Bill Rate meeting, these were notes i captured."
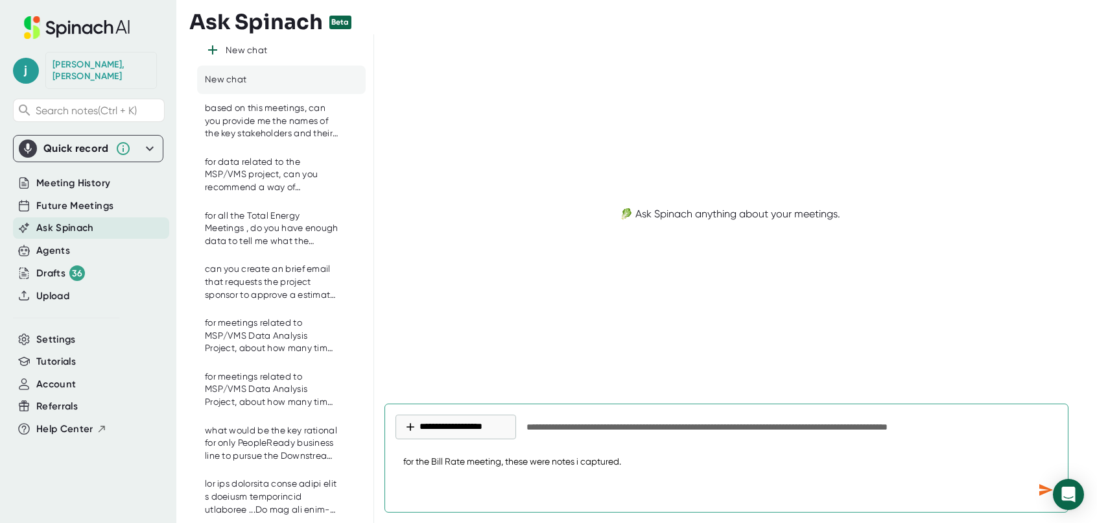
type textarea "x"
type textarea "for the Bill Rate meeting, these were notes i captured. c"
type textarea "x"
type textarea "for the Bill Rate meeting, these were notes i captured. ca"
type textarea "x"
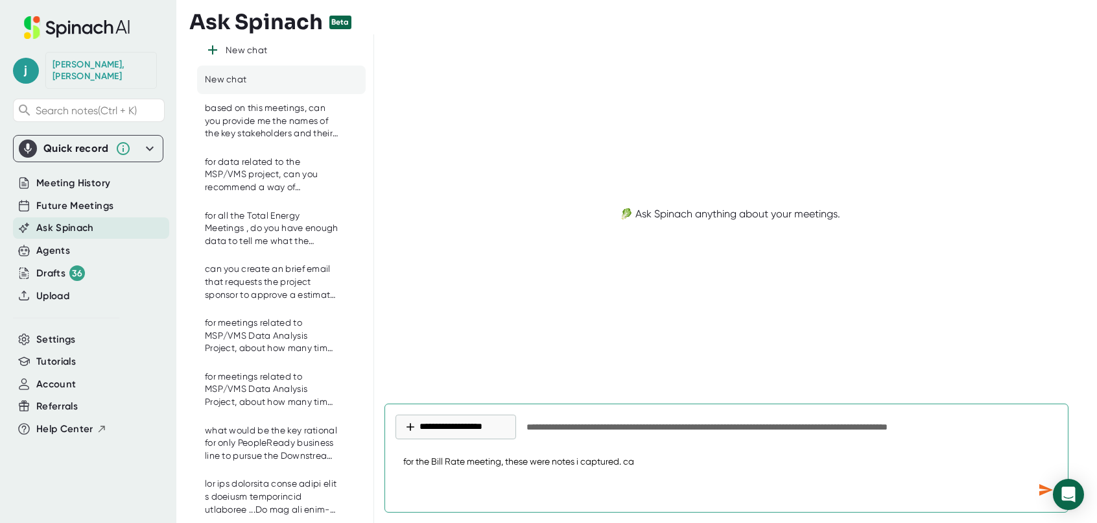
type textarea "for the Bill Rate meeting, these were notes i captured. can"
type textarea "x"
type textarea "for the Bill Rate meeting, these were notes i captured. can"
type textarea "x"
type textarea "for the Bill Rate meeting, these were notes i captured. can y"
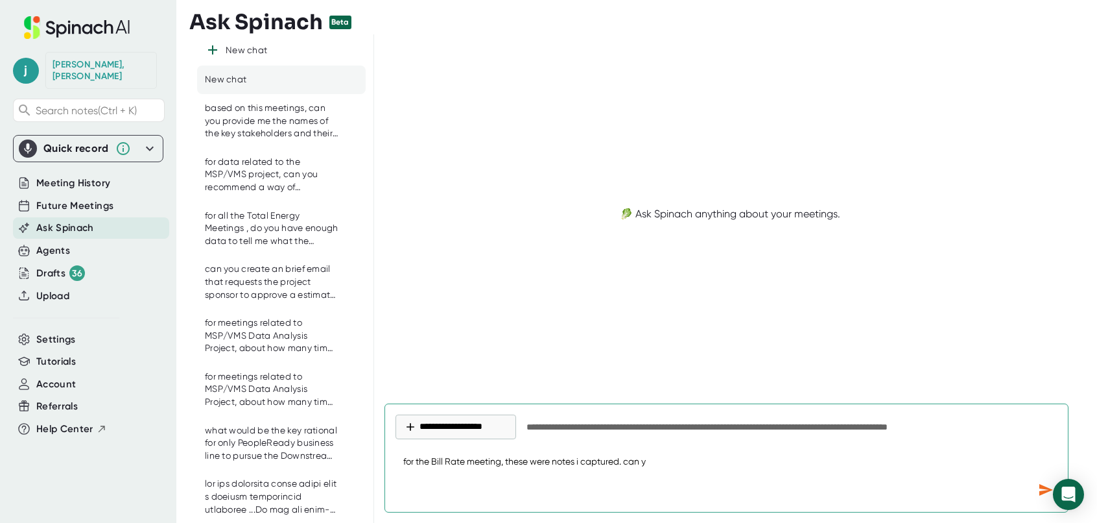
type textarea "x"
type textarea "for the Bill Rate meeting, these were notes i captured. can yo"
type textarea "x"
type textarea "for the Bill Rate meeting, these were notes i captured. can you"
type textarea "x"
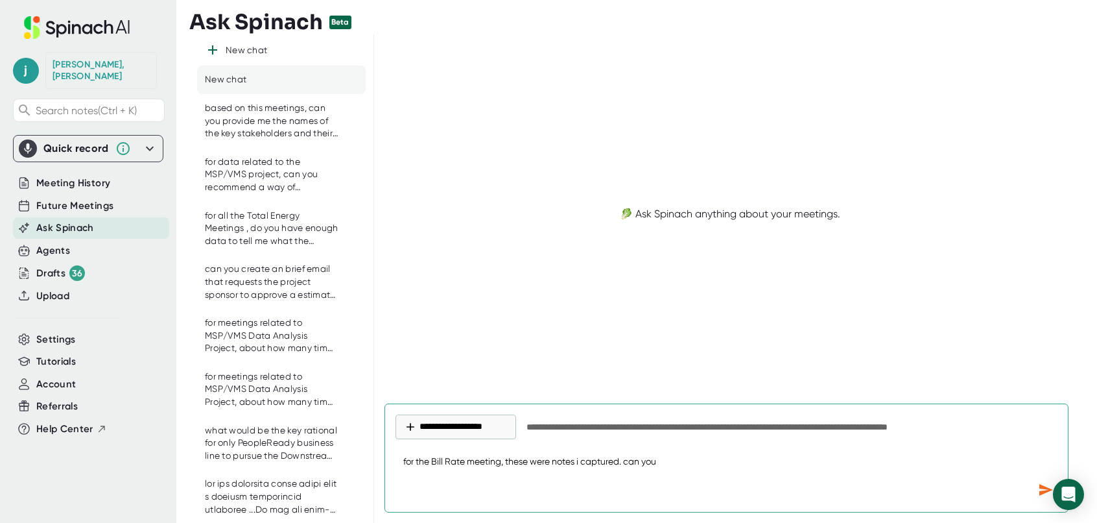
type textarea "for the Bill Rate meeting, these were notes i captured. can you"
type textarea "x"
type textarea "for the Bill Rate meeting, these were notes i captured. can you p"
type textarea "x"
type textarea "for the Bill Rate meeting, these were notes i captured. can you pr"
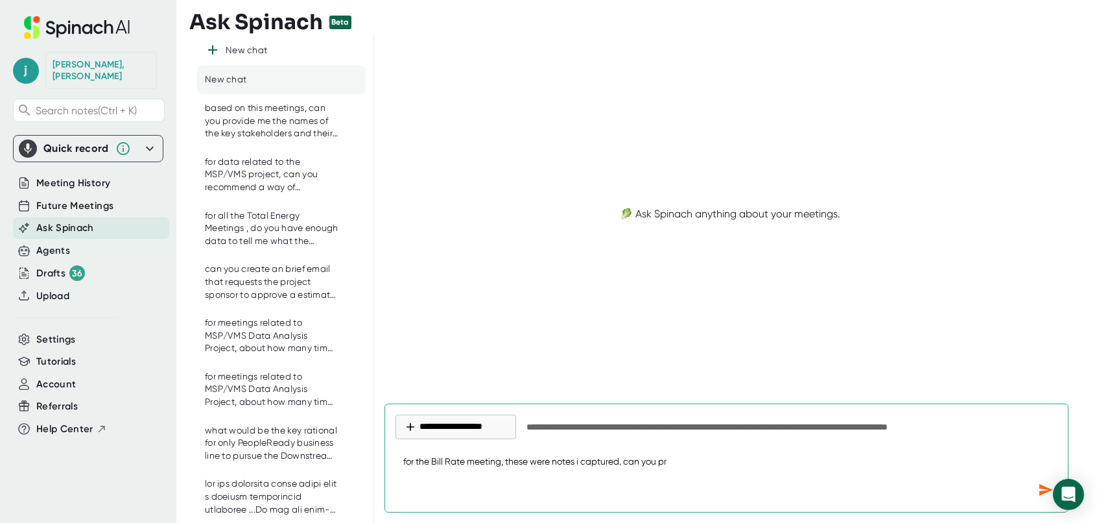
type textarea "x"
type textarea "for the Bill Rate meeting, these were notes i captured. can you pro"
type textarea "x"
type textarea "for the Bill Rate meeting, these were notes i captured. can you prov"
type textarea "x"
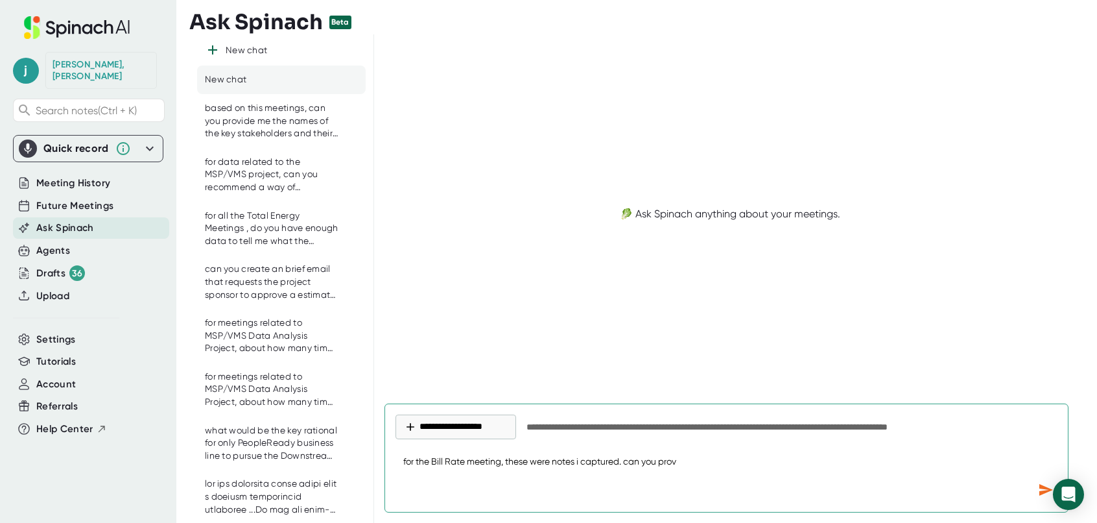
type textarea "for the Bill Rate meeting, these were notes i captured. can you provi"
type textarea "x"
type textarea "for the Bill Rate meeting, these were notes i captured. can you provid"
type textarea "x"
type textarea "for the Bill Rate meeting, these were notes i captured. can you provide"
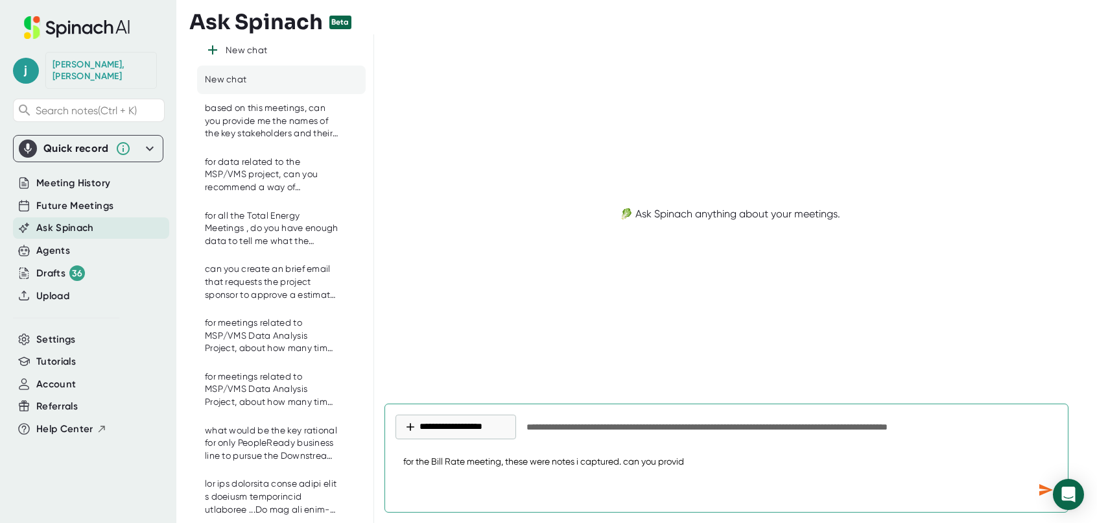
type textarea "x"
type textarea "for the Bill Rate meeting, these were notes i captured. can you provide"
type textarea "x"
type textarea "for the Bill Rate meeting, these were notes i captured. can you provide s"
type textarea "x"
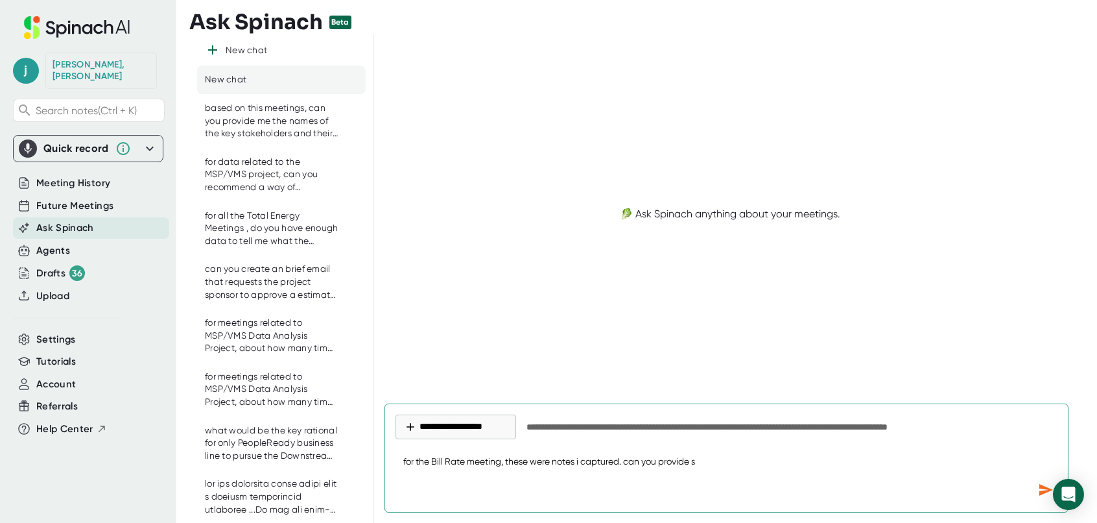
type textarea "for the Bill Rate meeting, these were notes i captured. can you provide so"
type textarea "x"
type textarea "for the Bill Rate meeting, these were notes i captured. can you provide som"
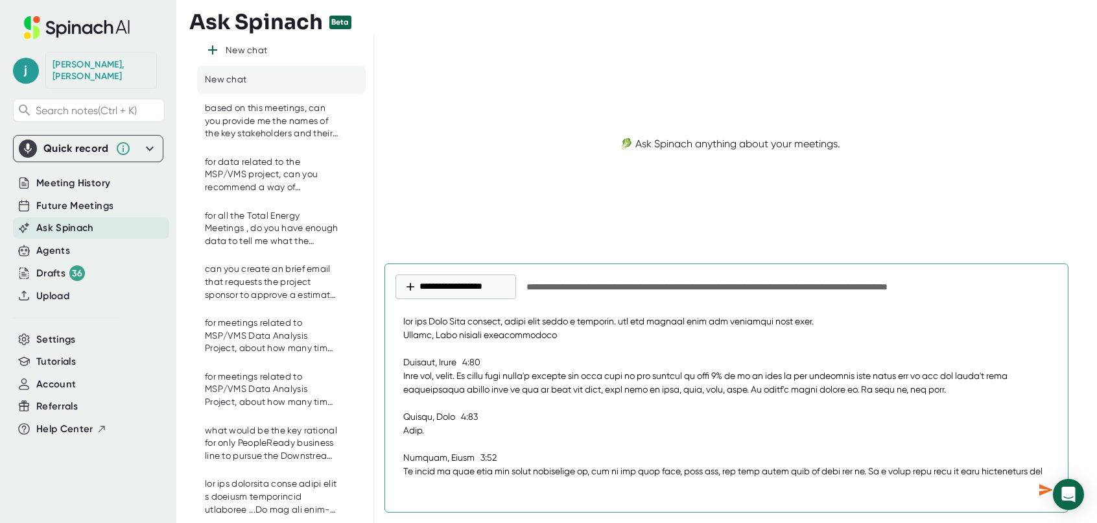
scroll to position [12646, 0]
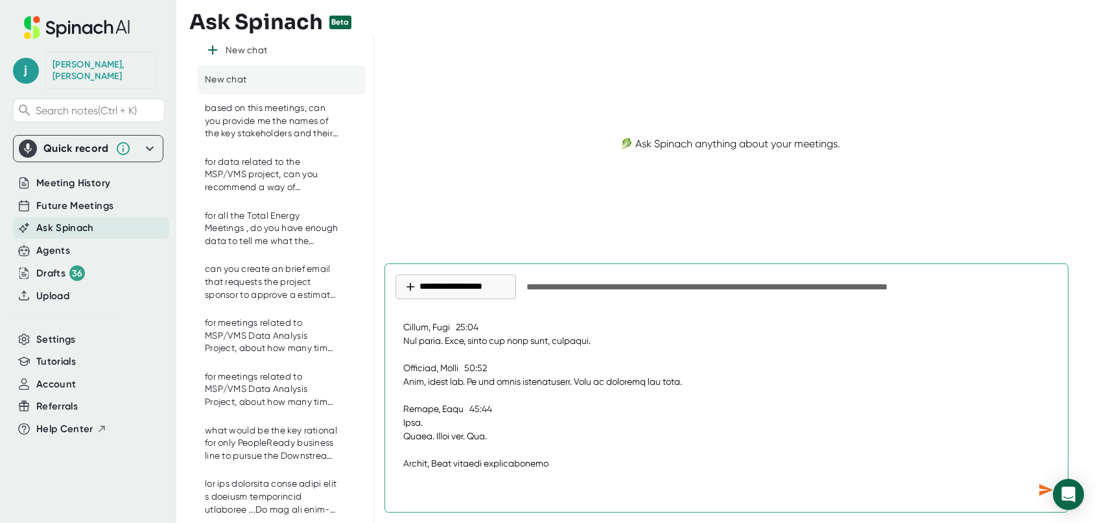
click at [1040, 488] on icon "Send message" at bounding box center [1047, 490] width 14 height 12
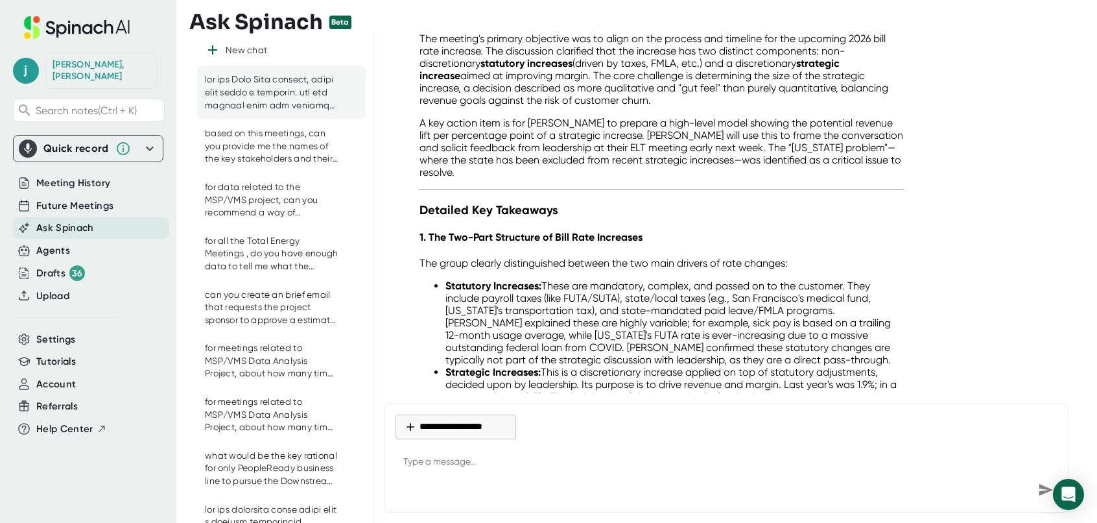
scroll to position [4958, 0]
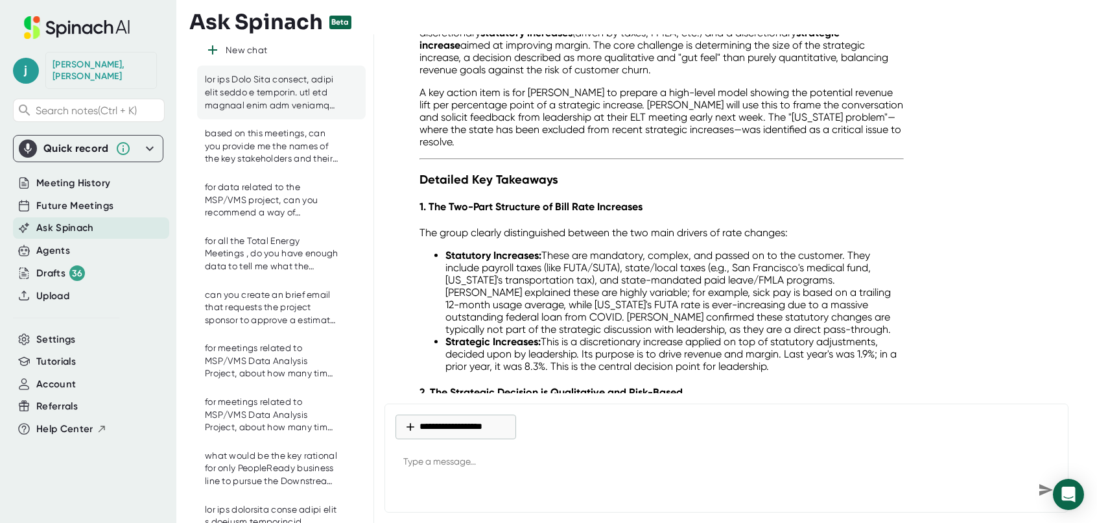
click at [616, 99] on p "A key action item is for [PERSON_NAME] to prepare a high-level model showing th…" at bounding box center [662, 117] width 484 height 62
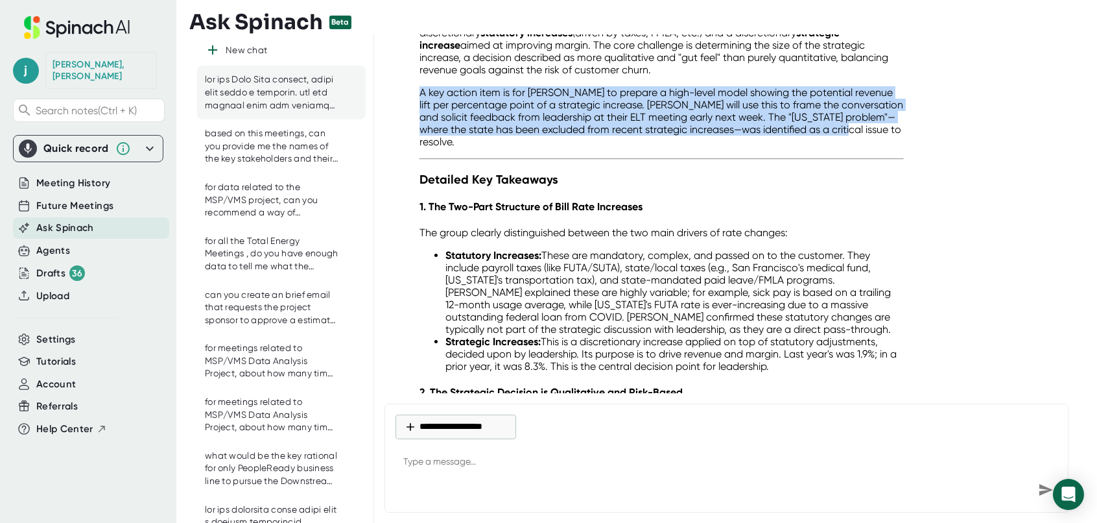
drag, startPoint x: 418, startPoint y: 75, endPoint x: 909, endPoint y: 113, distance: 492.4
click at [909, 113] on div "Of course. Based on the notes you provided from the Bill Rate meeting, here is …" at bounding box center [731, 525] width 692 height 1190
drag, startPoint x: 909, startPoint y: 113, endPoint x: 837, endPoint y: 105, distance: 73.1
copy p "A key action item is for [PERSON_NAME] to prepare a high-level model showing th…"
click at [539, 226] on p "The group clearly distinguished between the two main drivers of rate changes:" at bounding box center [662, 232] width 484 height 12
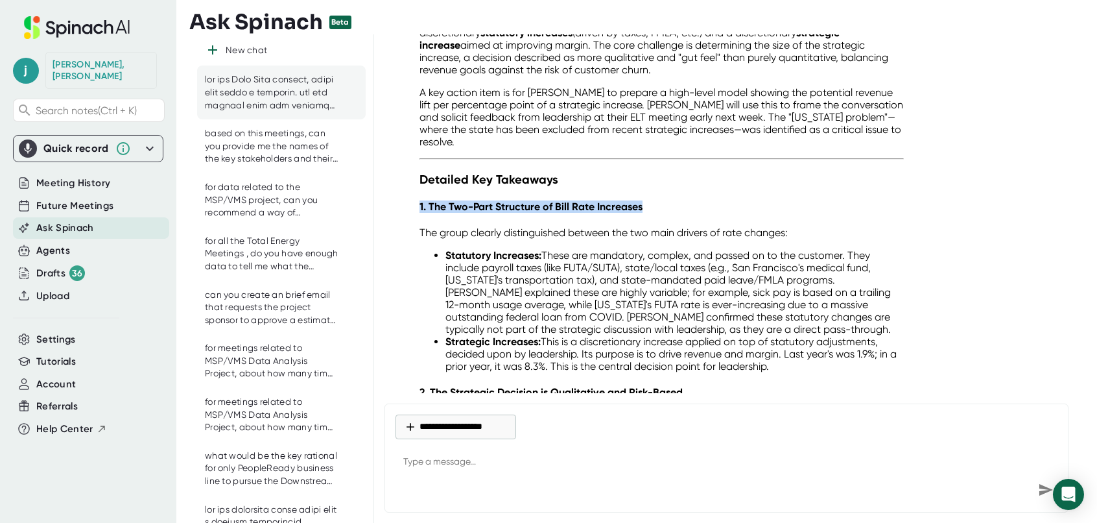
drag, startPoint x: 418, startPoint y: 175, endPoint x: 692, endPoint y: 178, distance: 274.4
click at [692, 178] on div "Of course. Based on the notes you provided from the Bill Rate meeting, here is …" at bounding box center [661, 525] width 505 height 1190
drag, startPoint x: 692, startPoint y: 178, endPoint x: 617, endPoint y: 176, distance: 74.6
copy h4 "1. The Two-Part Structure of Bill Rate Increases"
drag, startPoint x: 418, startPoint y: 199, endPoint x: 908, endPoint y: 335, distance: 508.7
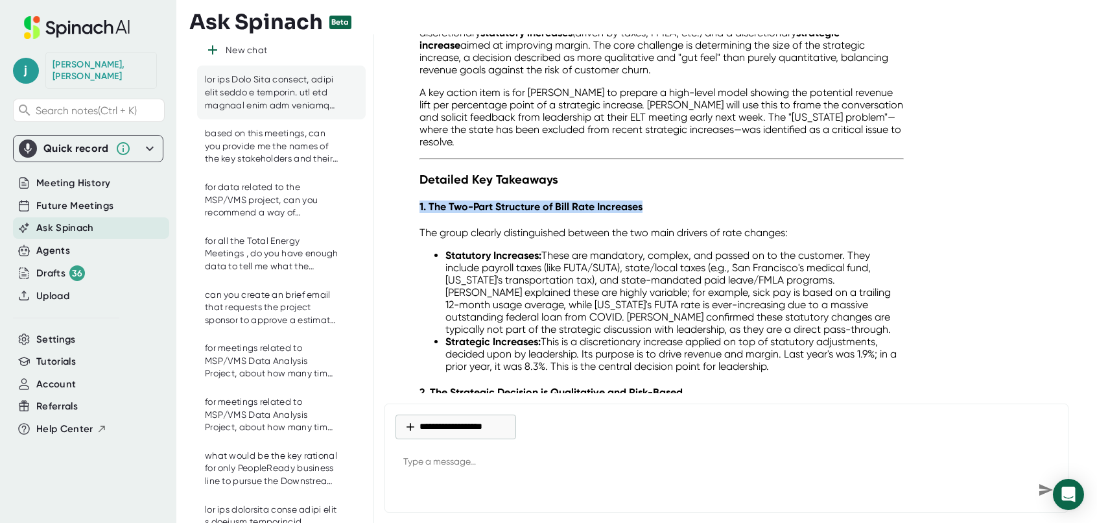
click at [908, 335] on div "Of course. Based on the notes you provided from the Bill Rate meeting, here is …" at bounding box center [731, 525] width 692 height 1190
drag, startPoint x: 908, startPoint y: 335, endPoint x: 647, endPoint y: 274, distance: 268.4
copy div "The group clearly distinguished between the two main drivers of rate changes: S…"
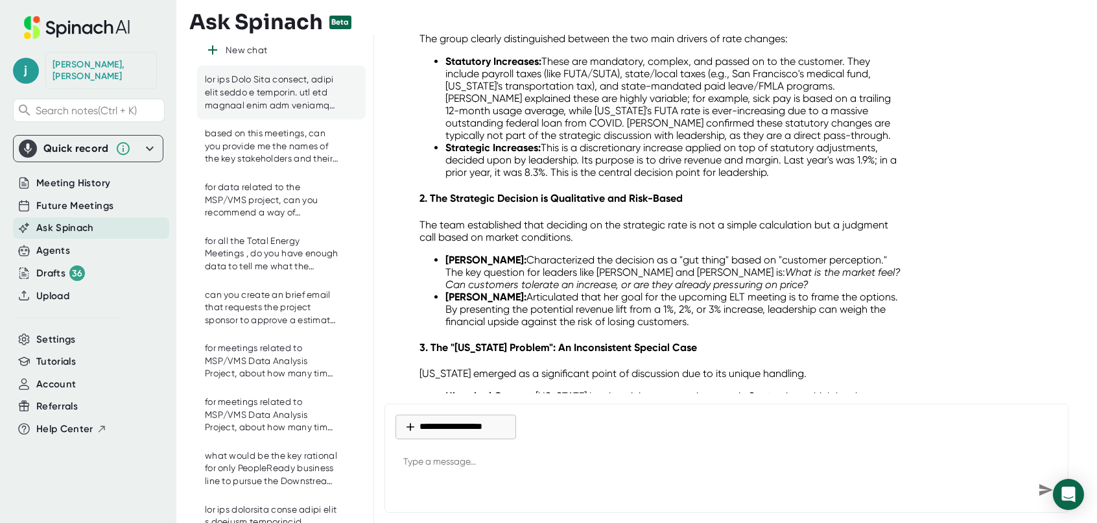
scroll to position [5153, 0]
drag, startPoint x: 412, startPoint y: 162, endPoint x: 727, endPoint y: 287, distance: 338.9
click at [727, 287] on div "Of course. Based on the notes you provided from the Bill Rate meeting, here is …" at bounding box center [661, 330] width 505 height 1190
drag, startPoint x: 727, startPoint y: 287, endPoint x: 592, endPoint y: 246, distance: 140.8
copy div "2. The Strategic Decision is Qualitative and Risk-Based The team established th…"
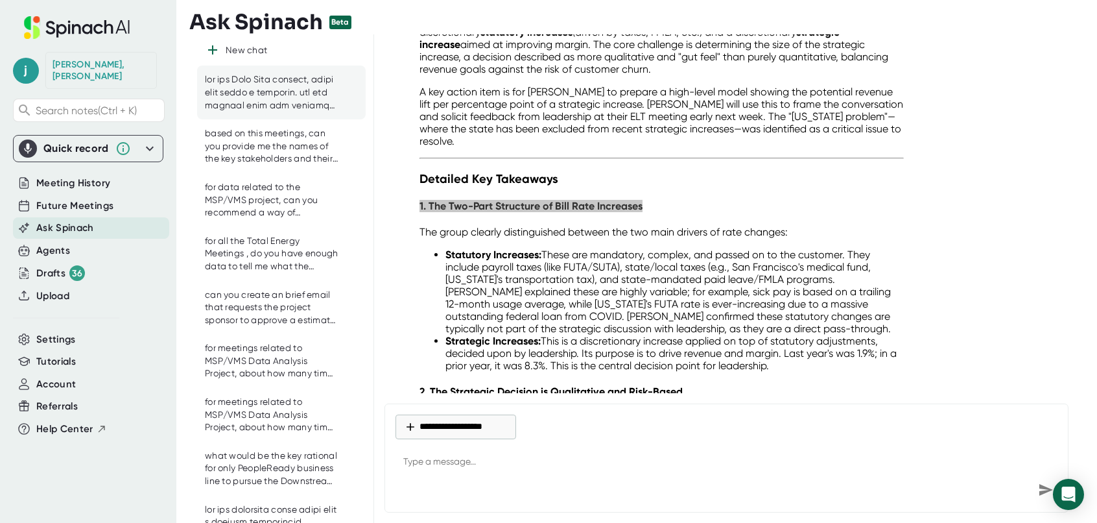
scroll to position [4958, 0]
drag, startPoint x: 416, startPoint y: 174, endPoint x: 802, endPoint y: 331, distance: 416.9
click at [802, 331] on div "Of course. Based on the notes you provided from the Bill Rate meeting, here is …" at bounding box center [661, 525] width 505 height 1190
drag, startPoint x: 802, startPoint y: 331, endPoint x: 715, endPoint y: 289, distance: 96.9
copy div "1. The Two-Part Structure of Bill Rate Increases The group clearly distinguishe…"
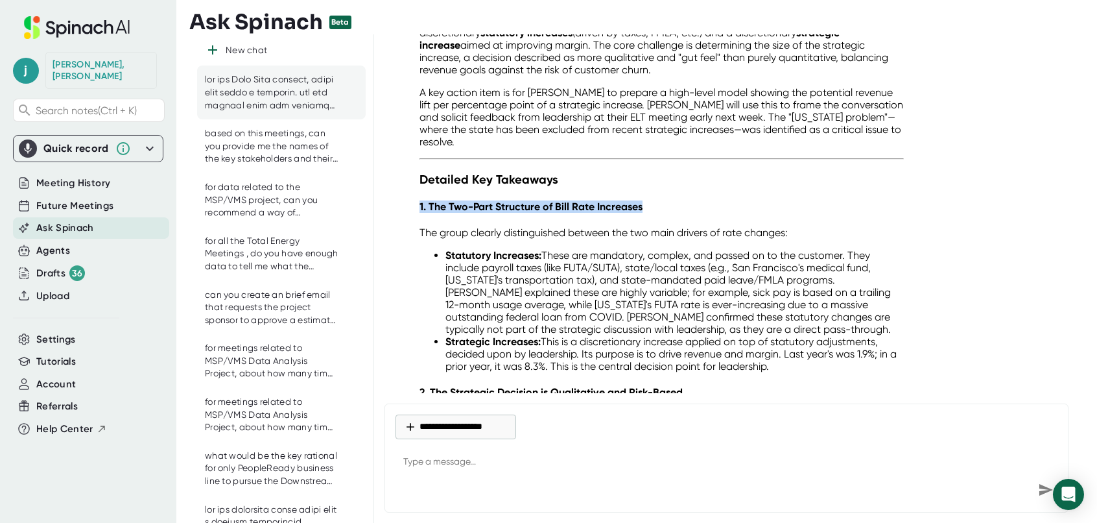
click at [745, 278] on li "Statutory Increases: These are mandatory, complex, and passed on to the custome…" at bounding box center [675, 292] width 459 height 86
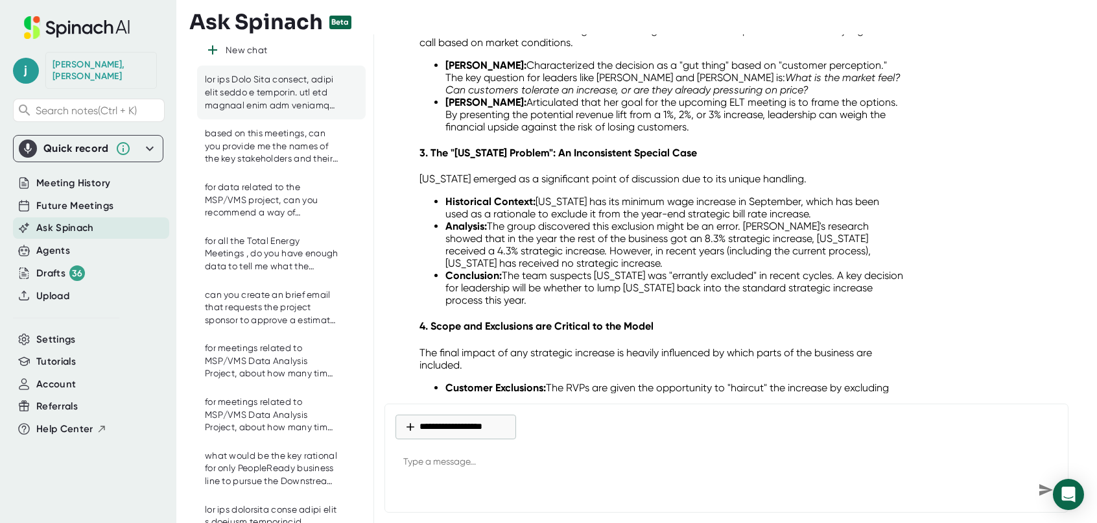
scroll to position [5348, 0]
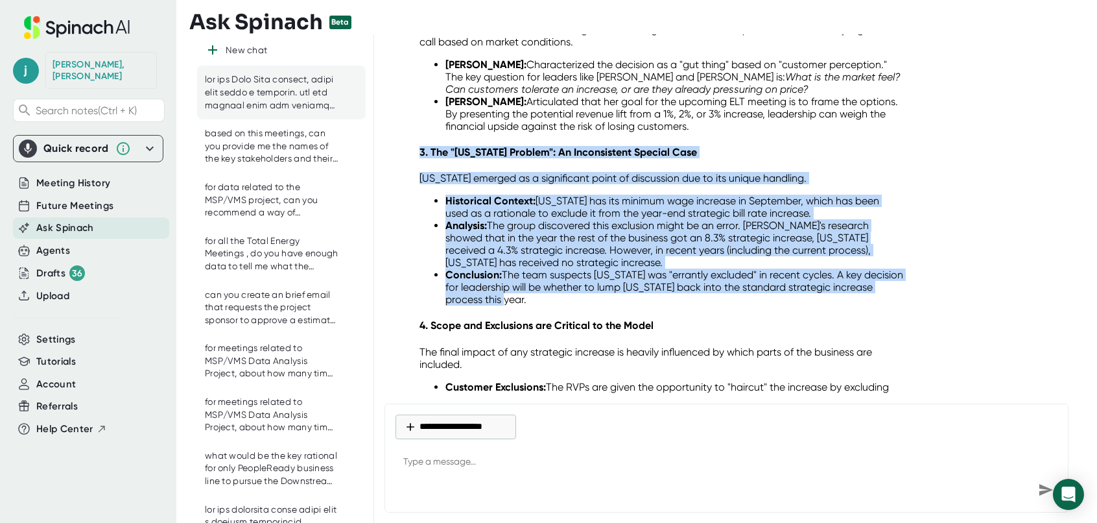
drag, startPoint x: 419, startPoint y: 119, endPoint x: 697, endPoint y: 267, distance: 315.4
click at [697, 267] on div "Of course. Based on the notes you provided from the Bill Rate meeting, here is …" at bounding box center [662, 131] width 484 height 1164
drag, startPoint x: 697, startPoint y: 267, endPoint x: 591, endPoint y: 188, distance: 132.6
copy div "3. The "[US_STATE] Problem": An Inconsistent Special Case [US_STATE] emerged as…"
click at [514, 269] on li "Conclusion: The team suspects [US_STATE] was "errantly excluded" in recent cycl…" at bounding box center [675, 287] width 459 height 37
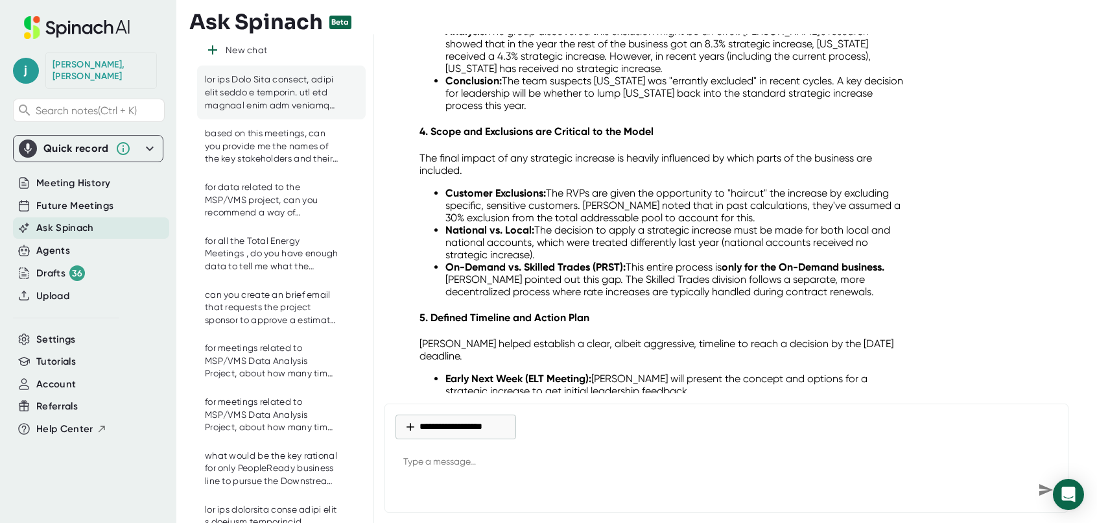
scroll to position [5542, 0]
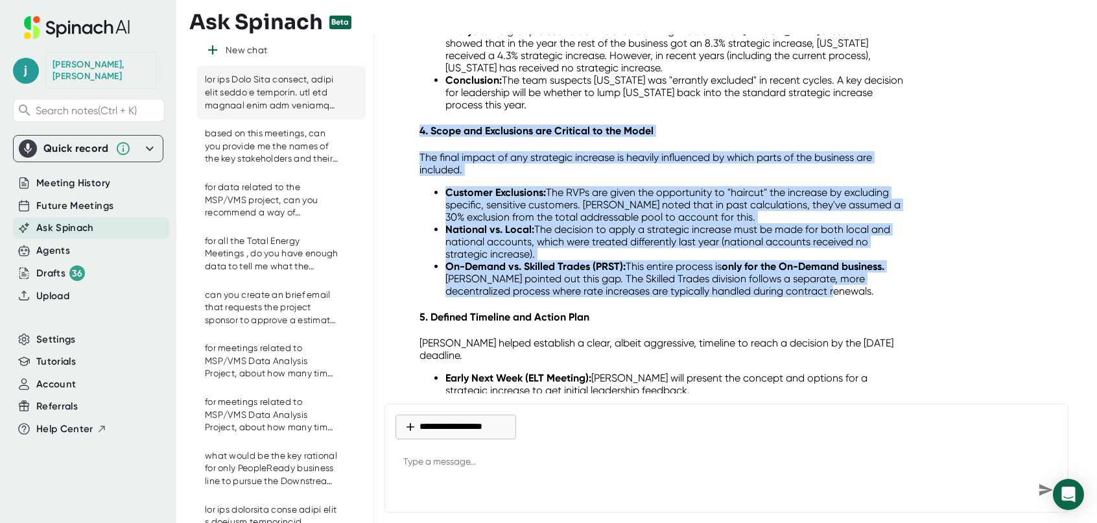
drag, startPoint x: 420, startPoint y: 97, endPoint x: 826, endPoint y: 256, distance: 436.2
copy div "4. Scope and Exclusions are Critical to the Model The final impact of any strat…"
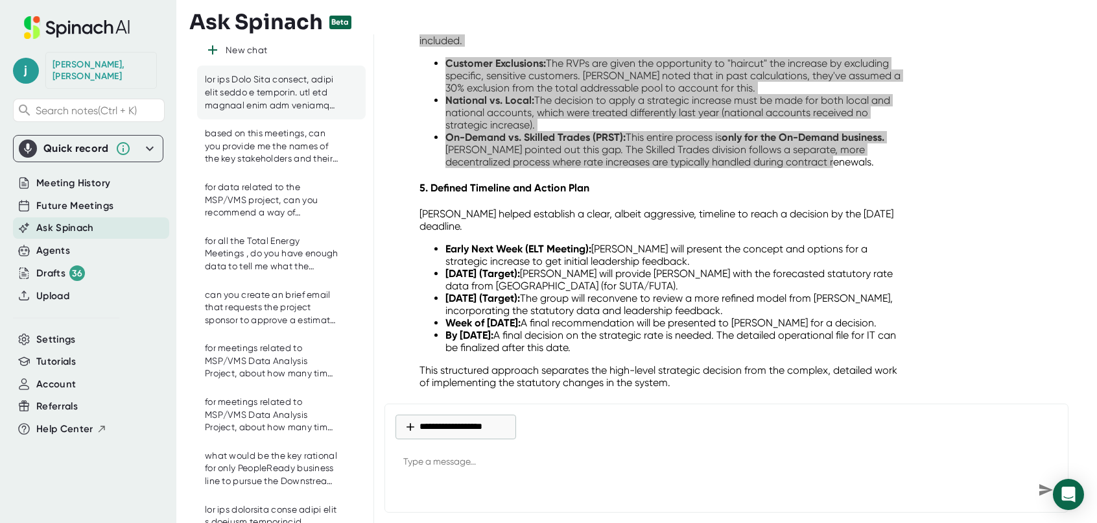
scroll to position [5672, 0]
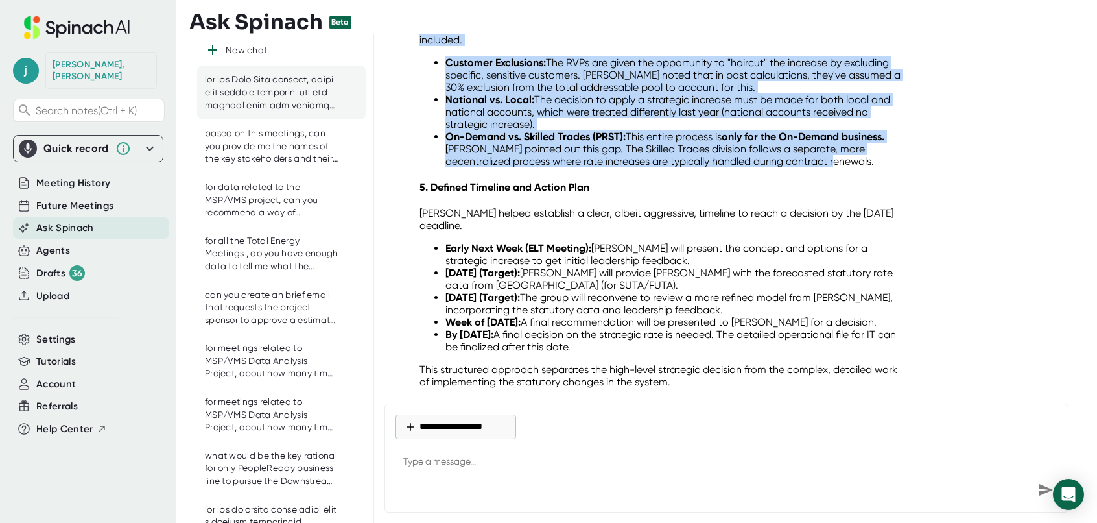
drag, startPoint x: 420, startPoint y: 153, endPoint x: 881, endPoint y: 316, distance: 489.0
copy div "5. Defined Timeline and Action Plan [PERSON_NAME] helped establish a clear, alb…"
click at [468, 477] on textarea at bounding box center [727, 462] width 662 height 31
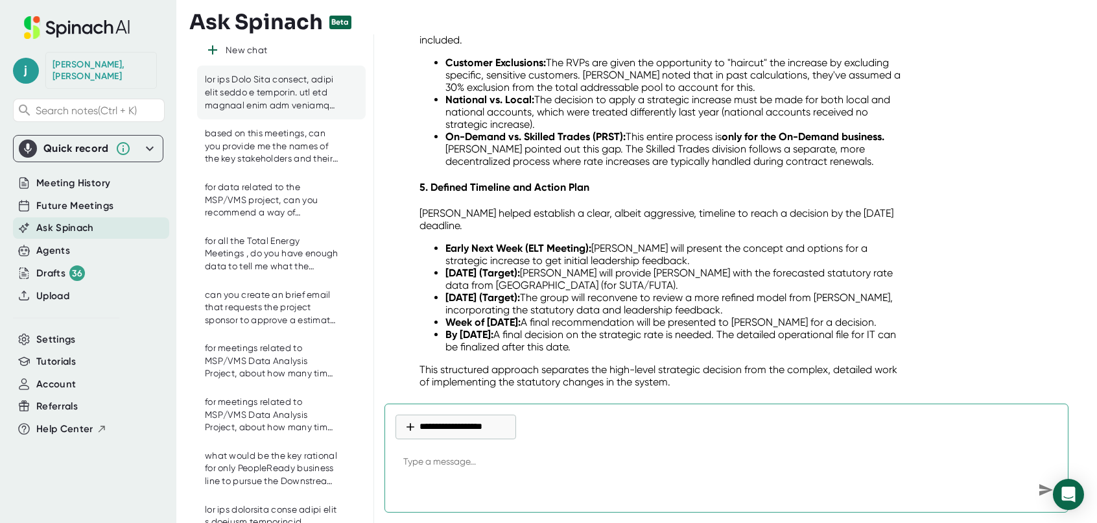
click at [471, 471] on textarea at bounding box center [727, 462] width 662 height 31
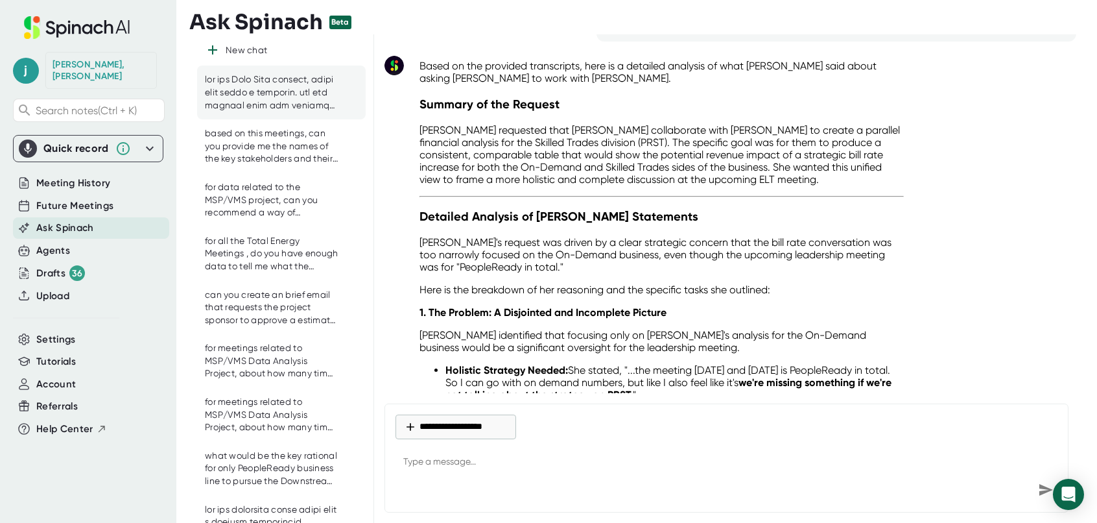
scroll to position [6044, 0]
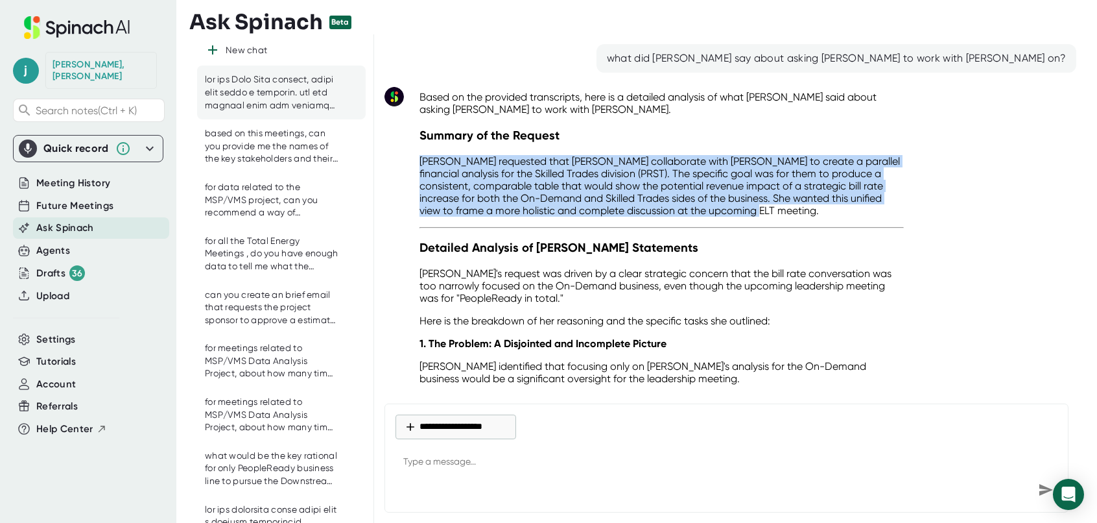
drag, startPoint x: 421, startPoint y: 125, endPoint x: 766, endPoint y: 171, distance: 348.2
click at [766, 171] on p "[PERSON_NAME] requested that [PERSON_NAME] collaborate with [PERSON_NAME] to cr…" at bounding box center [662, 186] width 484 height 62
drag, startPoint x: 766, startPoint y: 171, endPoint x: 727, endPoint y: 158, distance: 41.0
copy p "[PERSON_NAME] requested that [PERSON_NAME] collaborate with [PERSON_NAME] to cr…"
click at [750, 267] on p "[PERSON_NAME]'s request was driven by a clear strategic concern that the bill r…" at bounding box center [662, 285] width 484 height 37
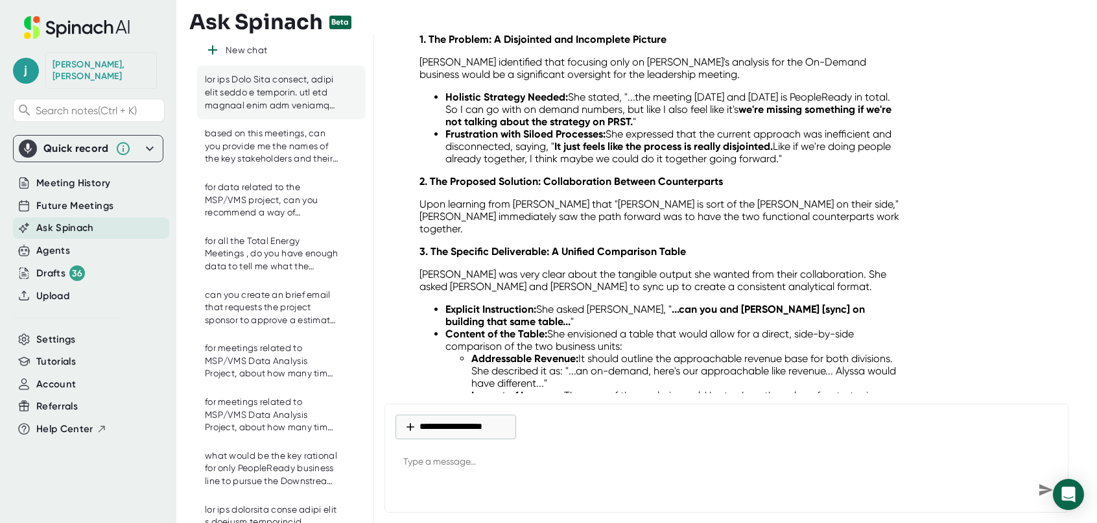
scroll to position [6174, 0]
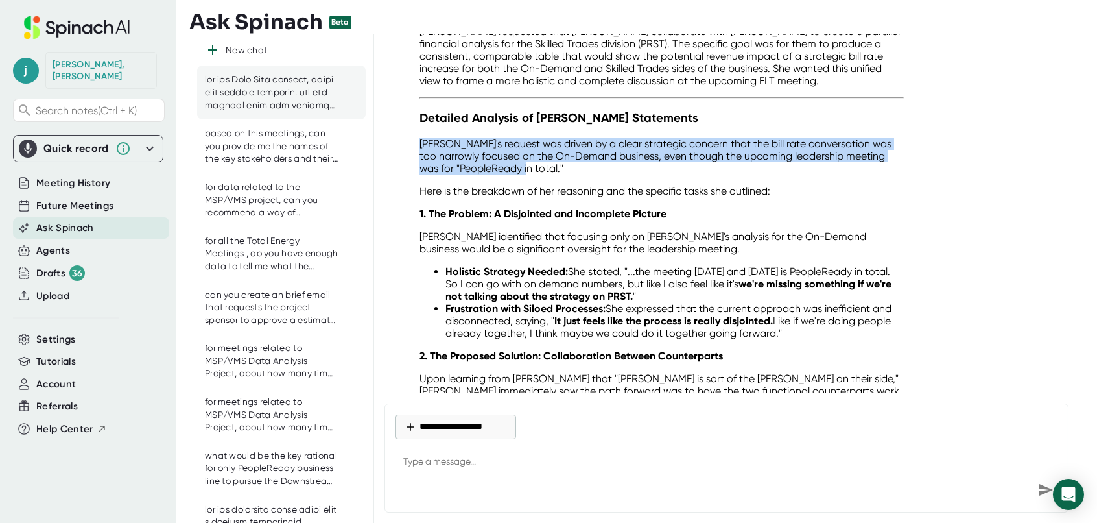
drag, startPoint x: 420, startPoint y: 109, endPoint x: 542, endPoint y: 133, distance: 123.6
click at [542, 138] on p "[PERSON_NAME]'s request was driven by a clear strategic concern that the bill r…" at bounding box center [662, 156] width 484 height 37
drag, startPoint x: 542, startPoint y: 133, endPoint x: 516, endPoint y: 125, distance: 26.5
copy p "[PERSON_NAME]'s request was driven by a clear strategic concern that the bill r…"
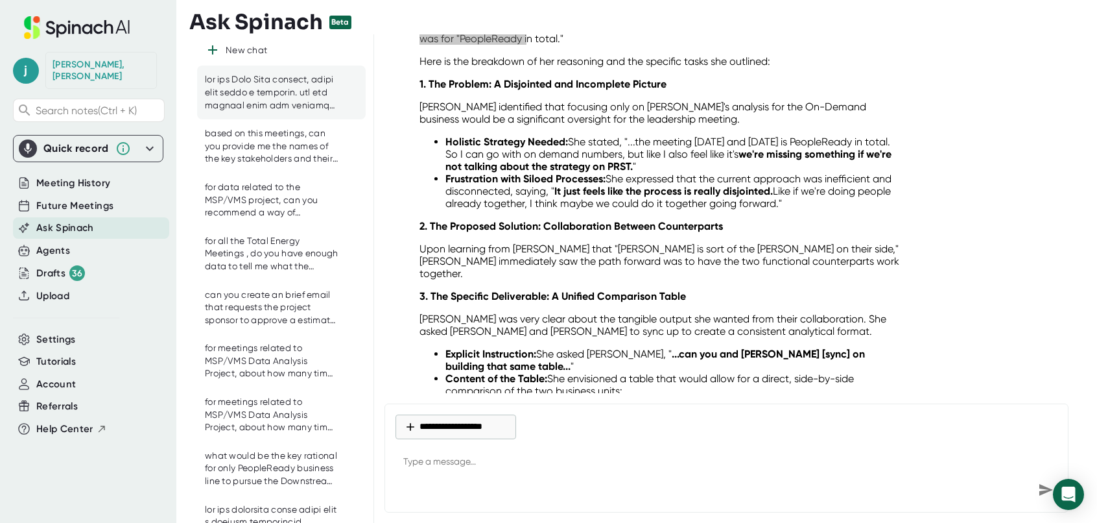
scroll to position [6433, 0]
